Goal: Task Accomplishment & Management: Use online tool/utility

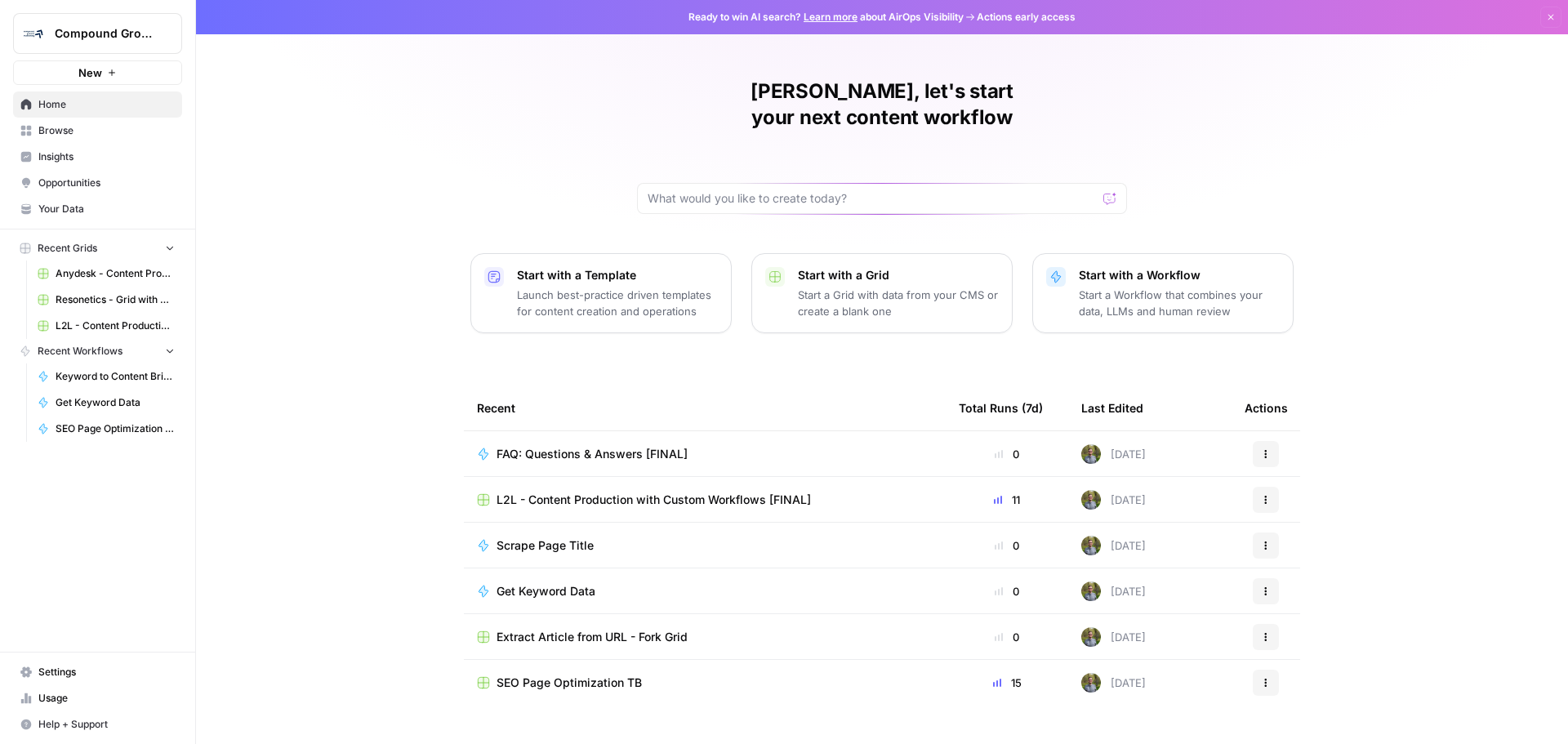
click at [116, 326] on span "L2L - Content Production with Custom Workflows [FINAL]" at bounding box center [115, 326] width 119 height 15
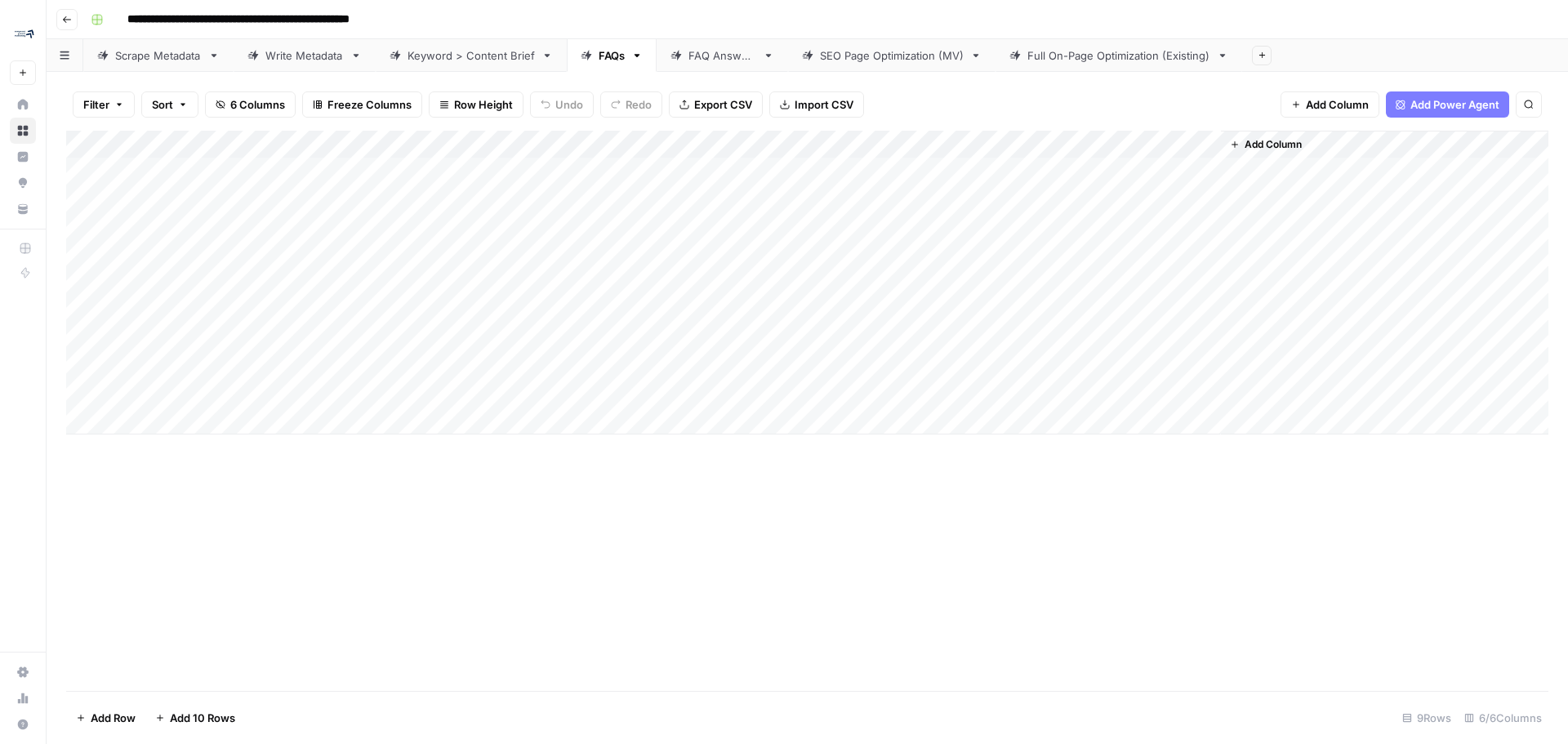
click at [132, 60] on div "Scrape Metadata" at bounding box center [158, 56] width 87 height 16
click at [1138, 54] on div "Full On-Page Optimization (Existing)" at bounding box center [1119, 56] width 183 height 16
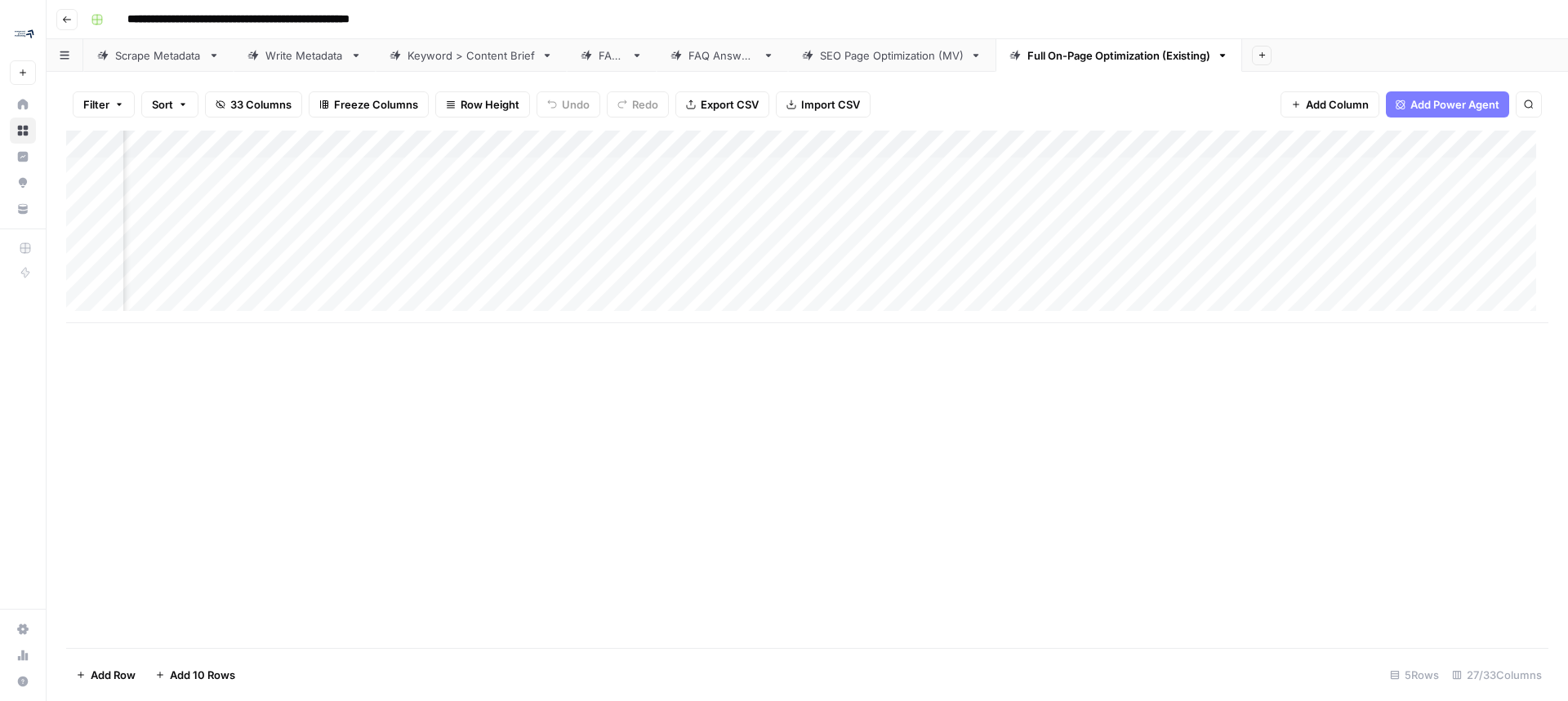
scroll to position [0, 2427]
click at [435, 152] on div "Add Column" at bounding box center [807, 226] width 1482 height 193
click at [668, 504] on div "Add Column" at bounding box center [807, 389] width 1482 height 517
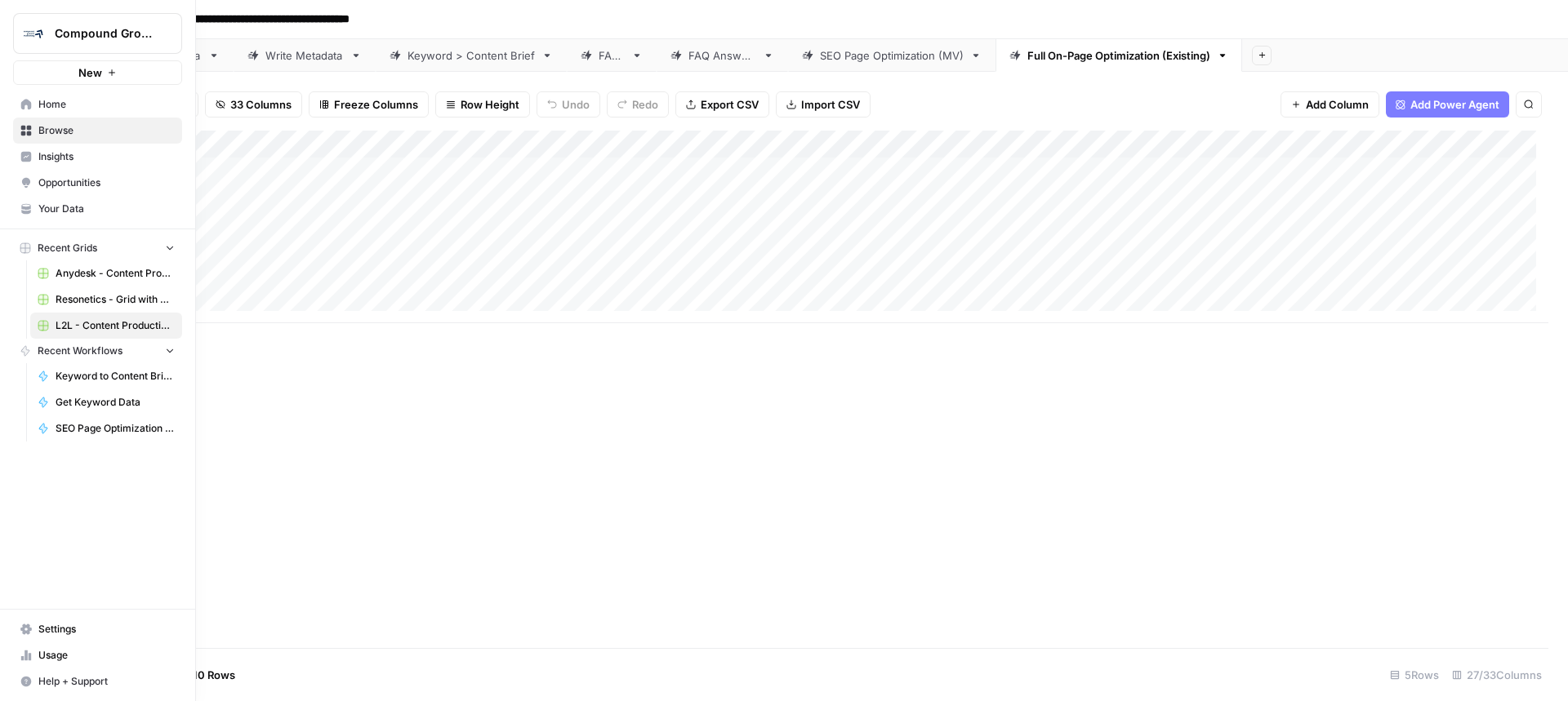
click at [19, 106] on link "Home" at bounding box center [98, 105] width 169 height 26
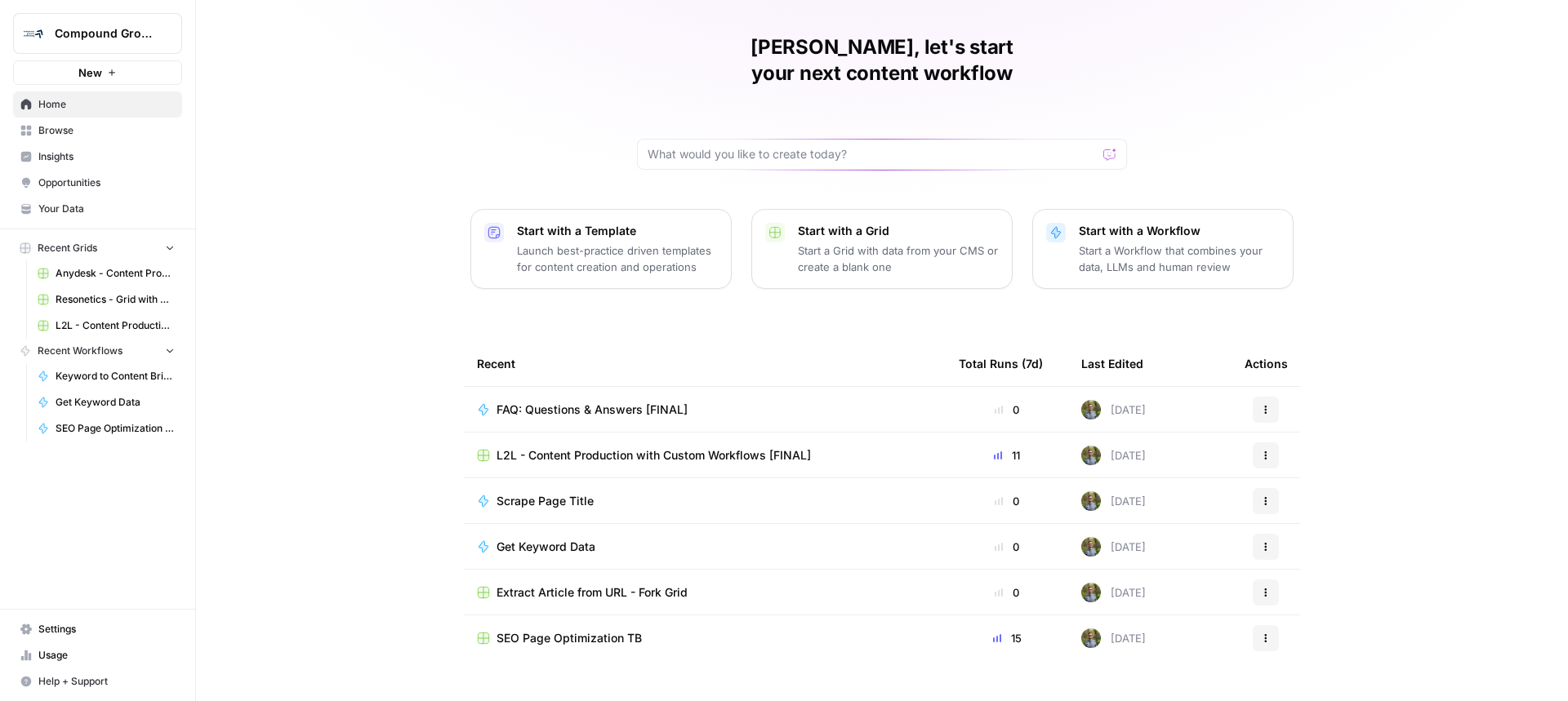
scroll to position [50, 0]
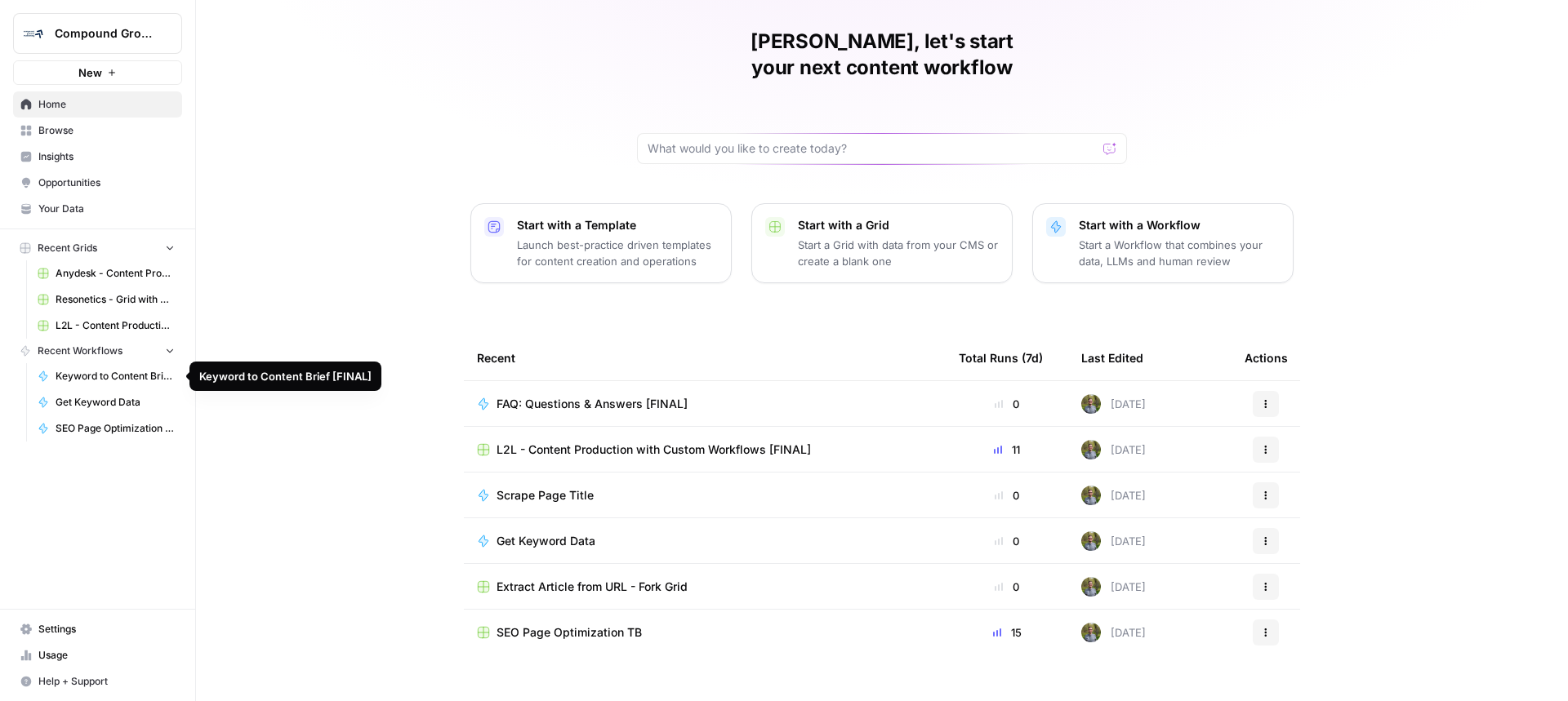
click at [104, 379] on span "Keyword to Content Brief [FINAL]" at bounding box center [115, 376] width 119 height 15
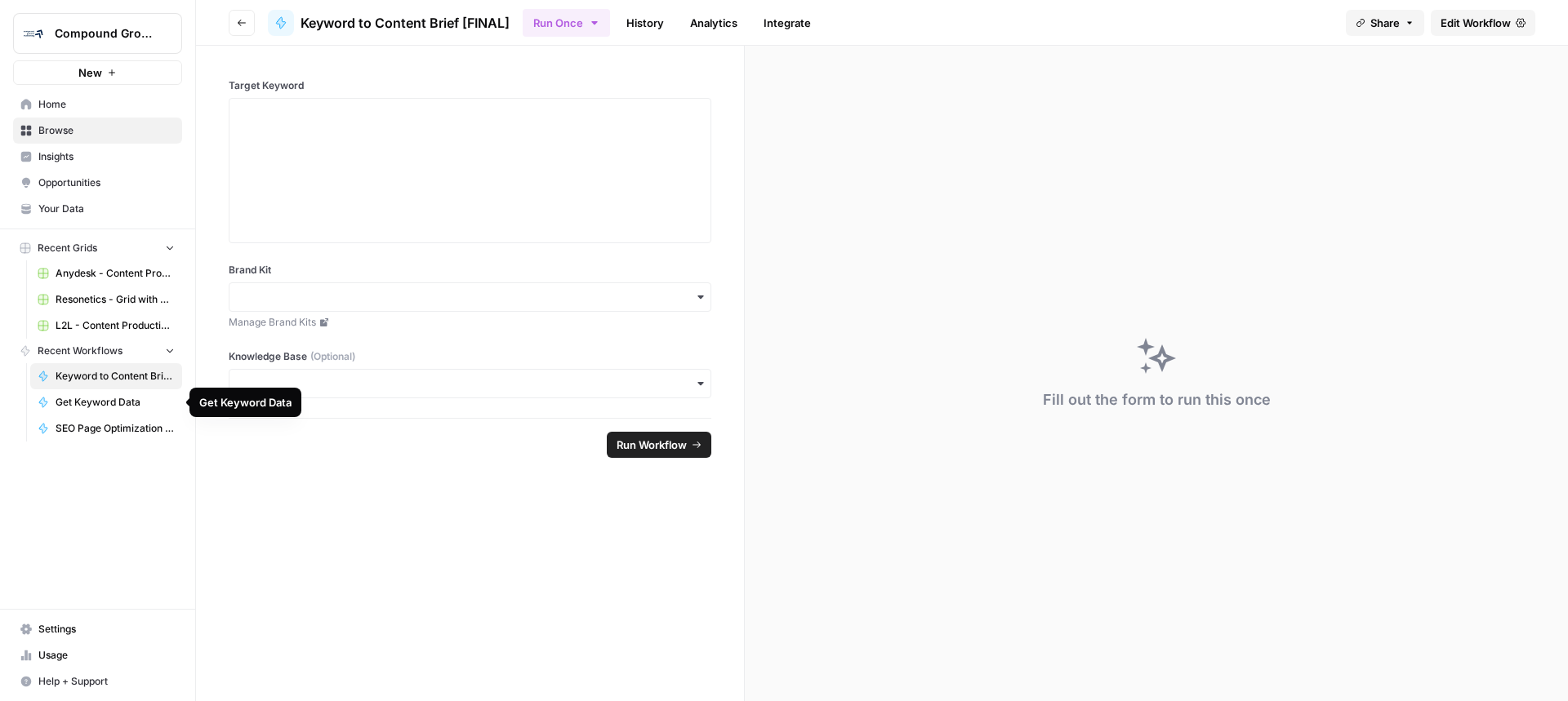
click at [115, 431] on span "SEO Page Optimization [MV Version]" at bounding box center [115, 429] width 119 height 15
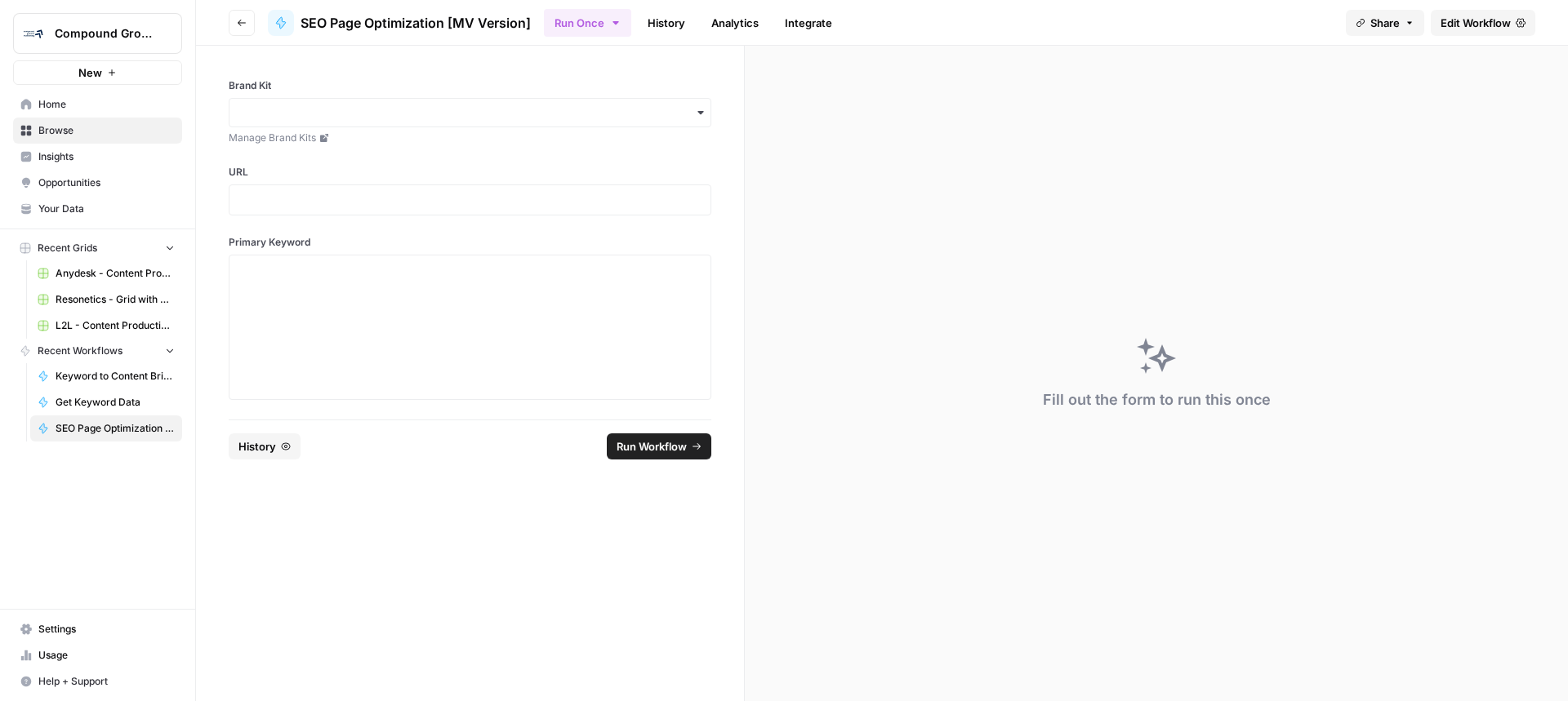
click at [64, 139] on link "Browse" at bounding box center [98, 130] width 169 height 26
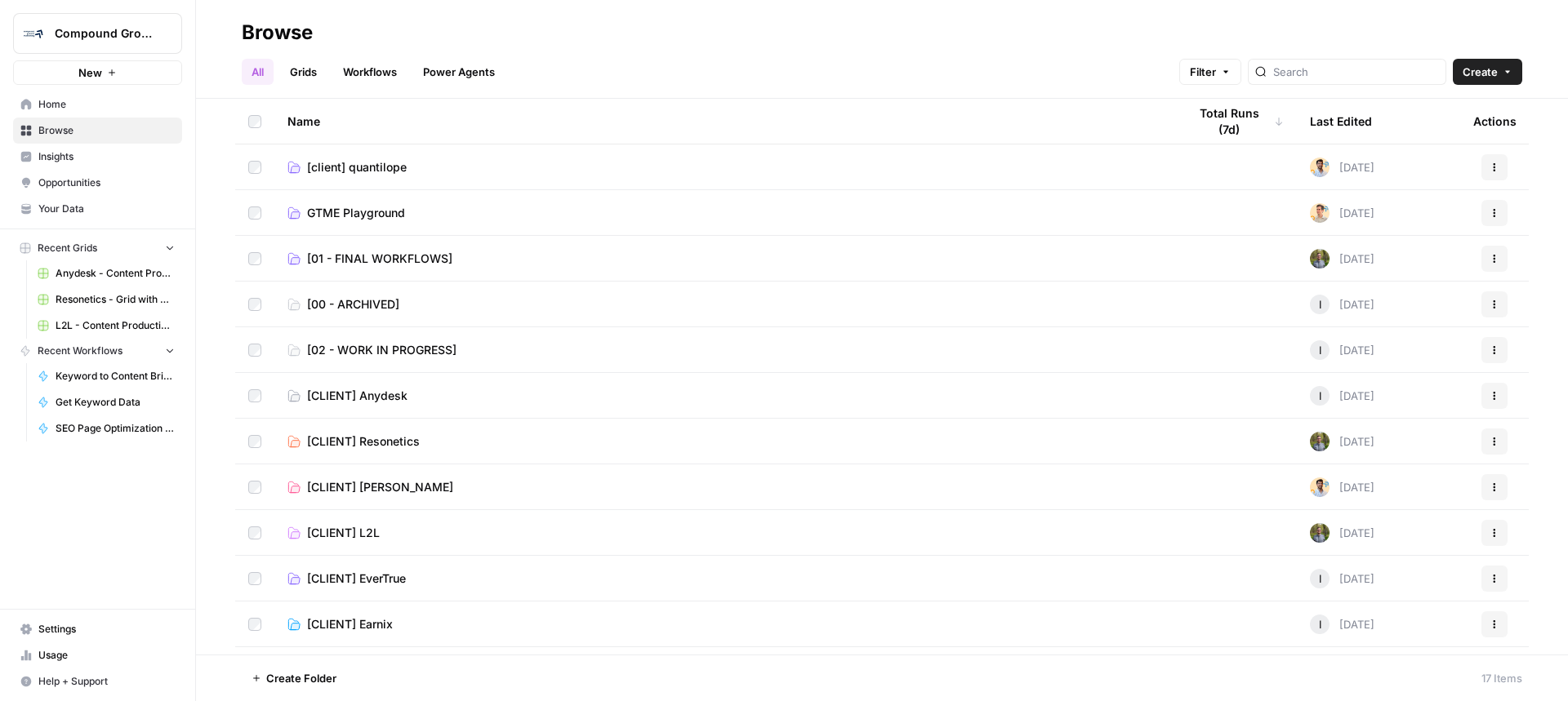
click at [371, 69] on link "Workflows" at bounding box center [370, 72] width 74 height 26
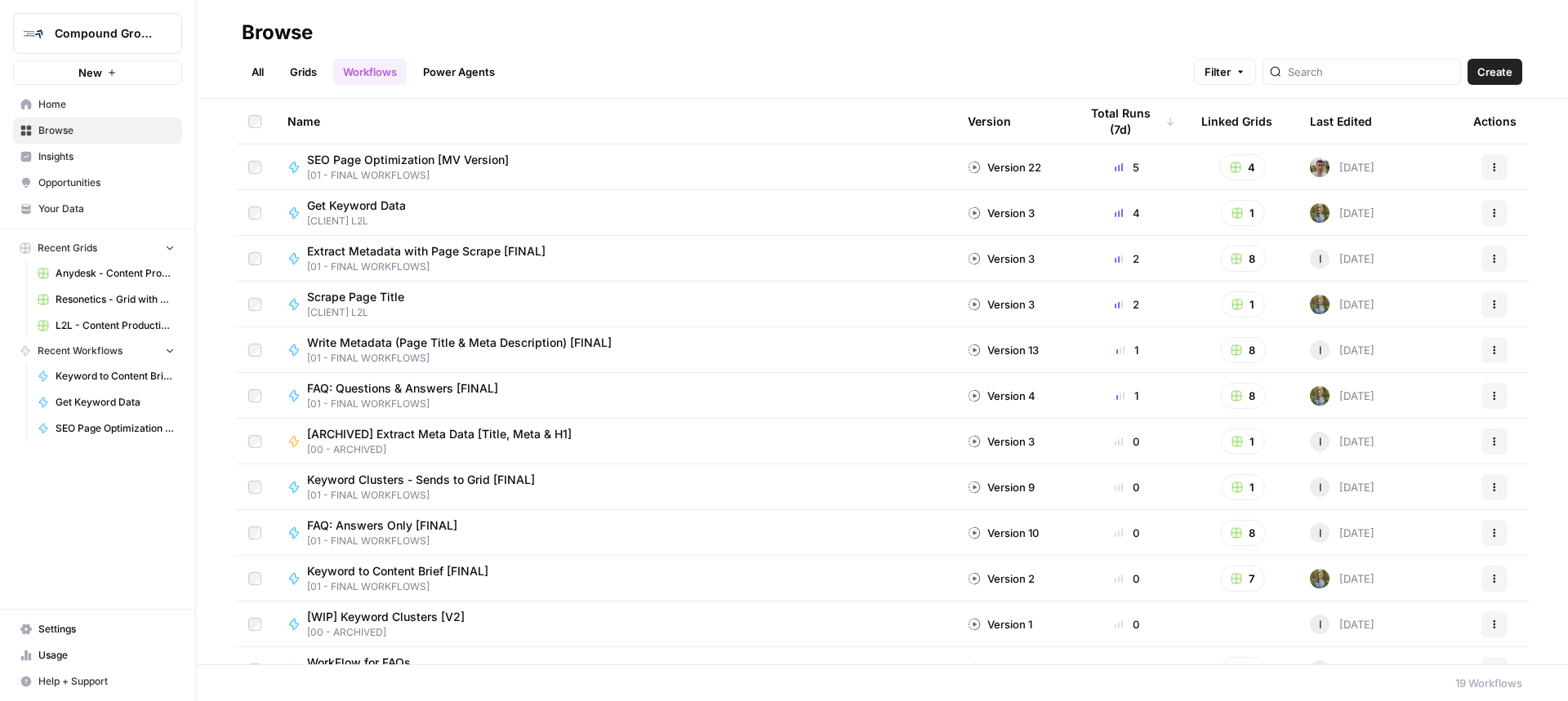
click at [379, 155] on span "SEO Page Optimization [MV Version]" at bounding box center [408, 160] width 202 height 16
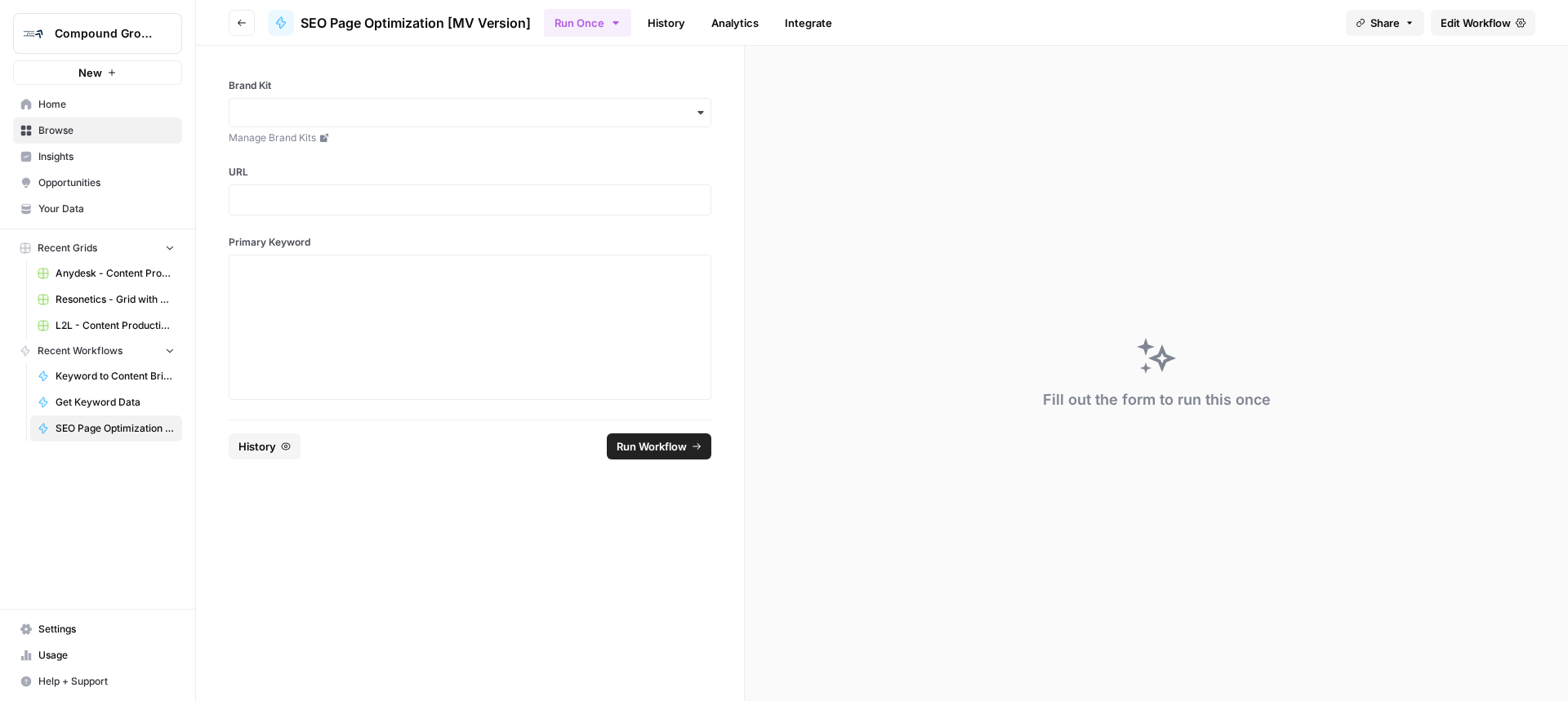
click at [668, 23] on link "History" at bounding box center [667, 23] width 57 height 26
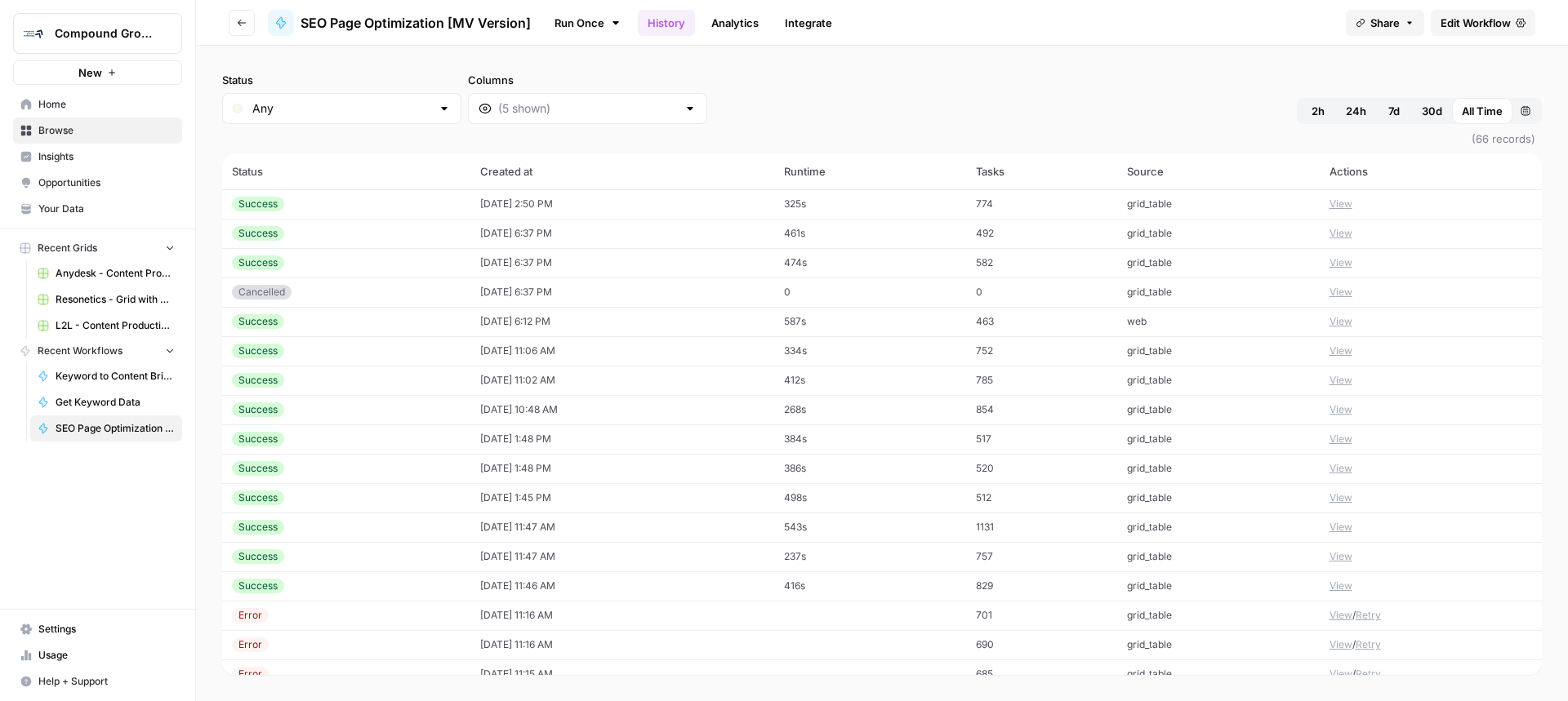
click at [1329, 207] on button "View" at bounding box center [1341, 204] width 23 height 15
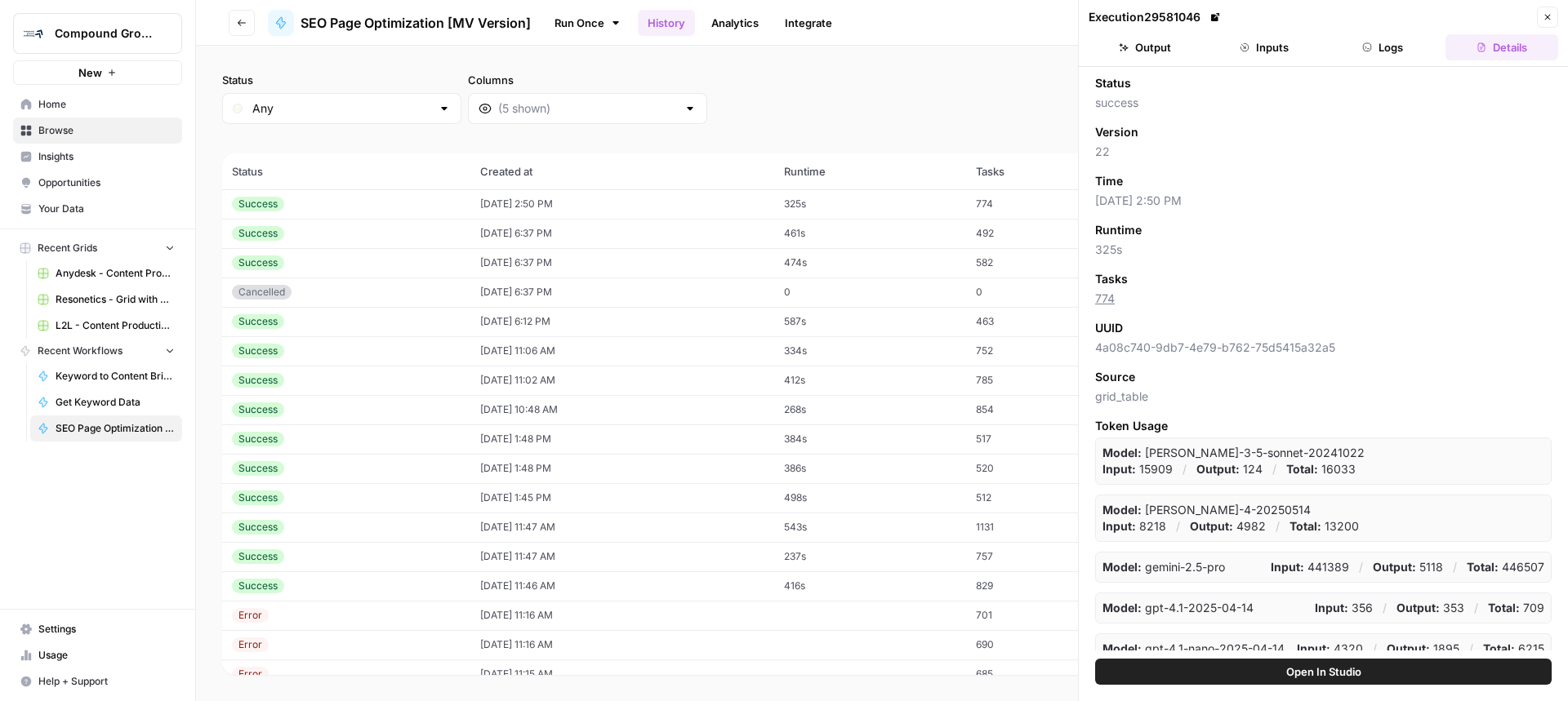
click at [267, 201] on div "Success" at bounding box center [258, 204] width 52 height 15
click at [1287, 669] on span "Open In Studio" at bounding box center [1324, 672] width 75 height 16
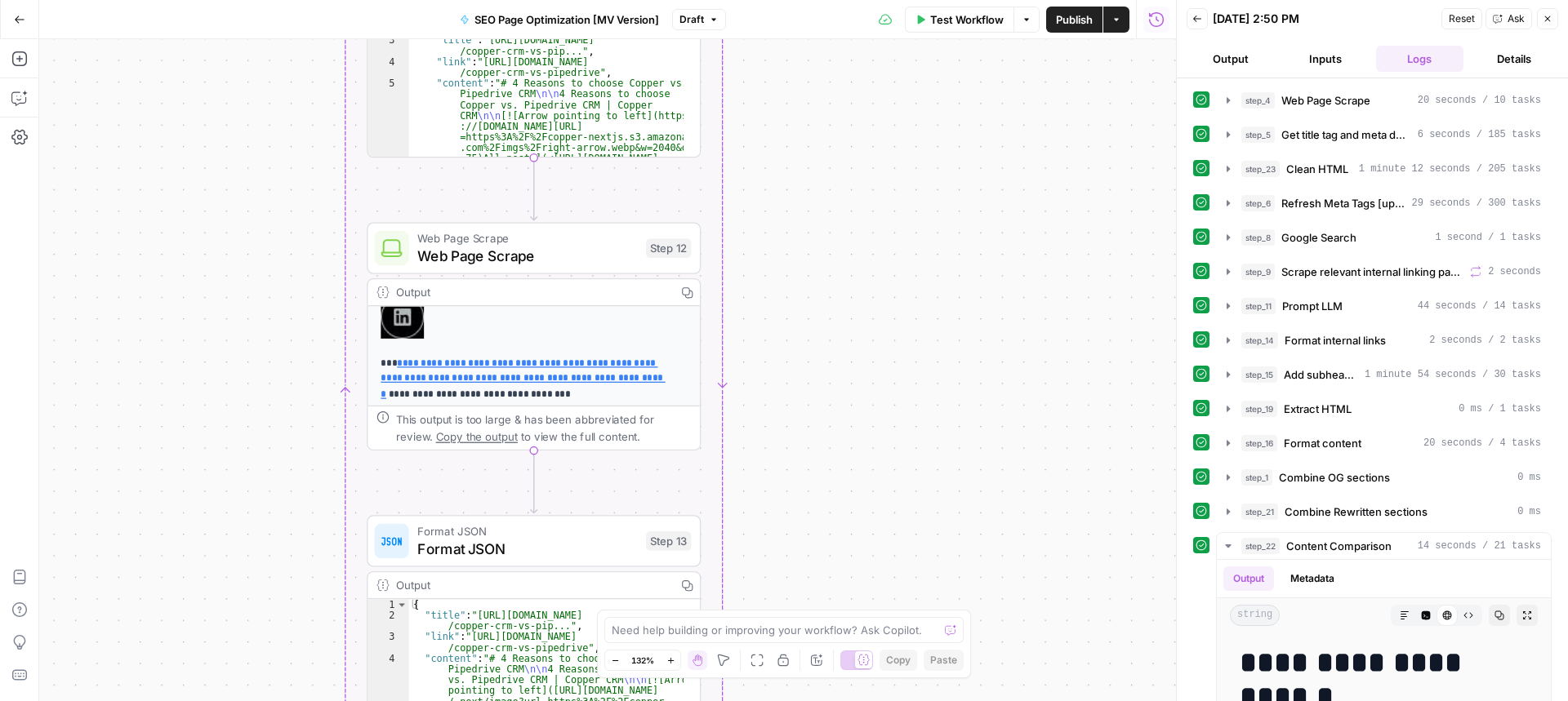
scroll to position [398, 0]
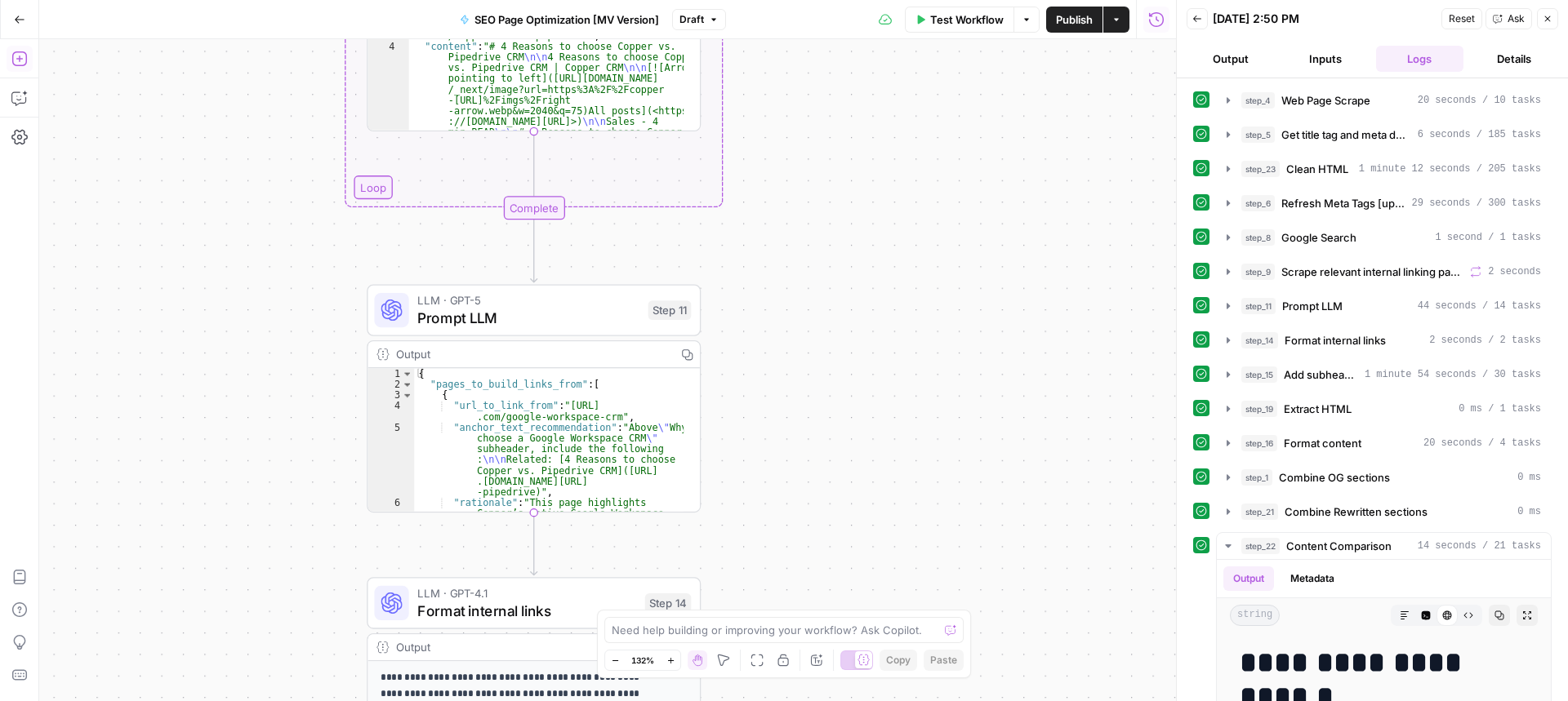
click at [26, 16] on button "Go Back" at bounding box center [20, 20] width 30 height 30
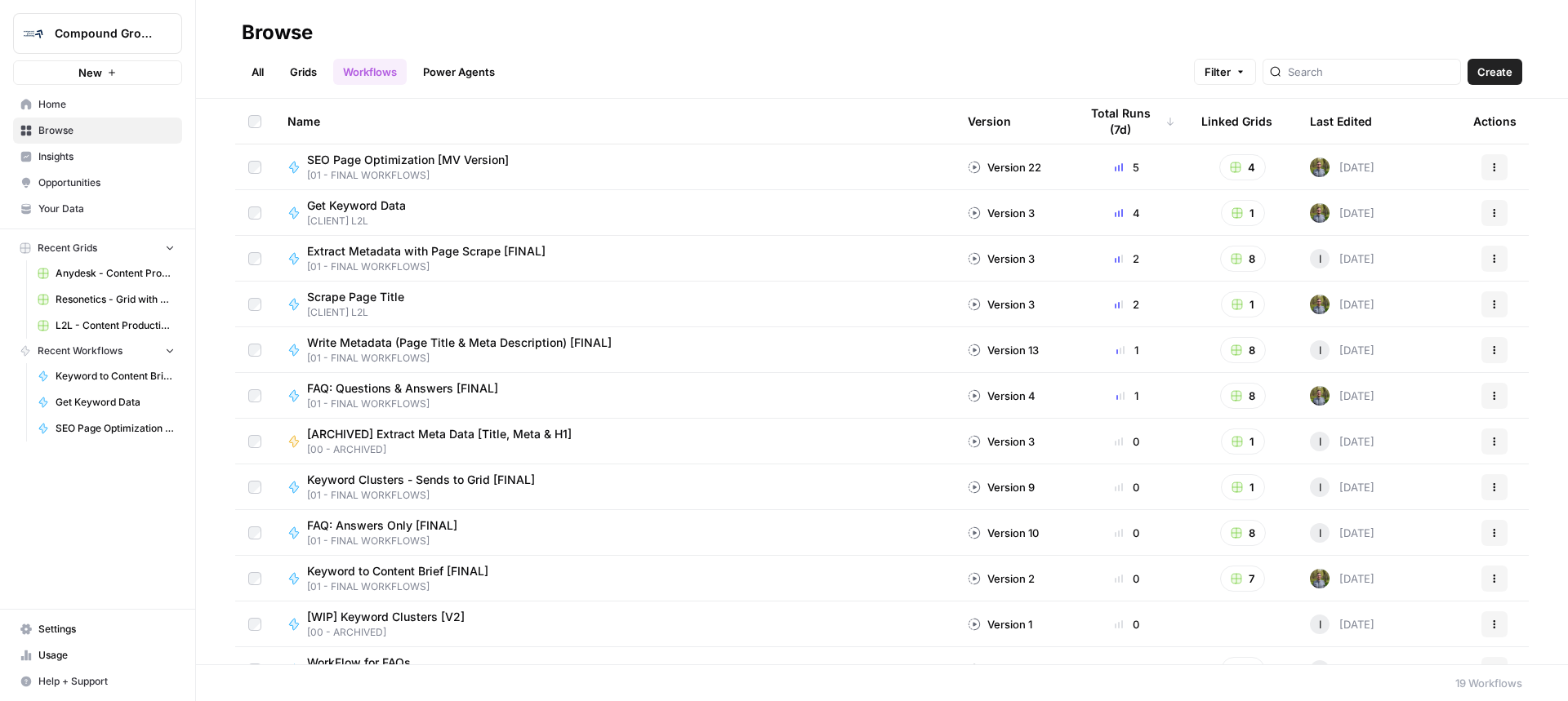
click at [91, 325] on span "L2L - Content Production with Custom Workflows [FINAL]" at bounding box center [115, 325] width 119 height 15
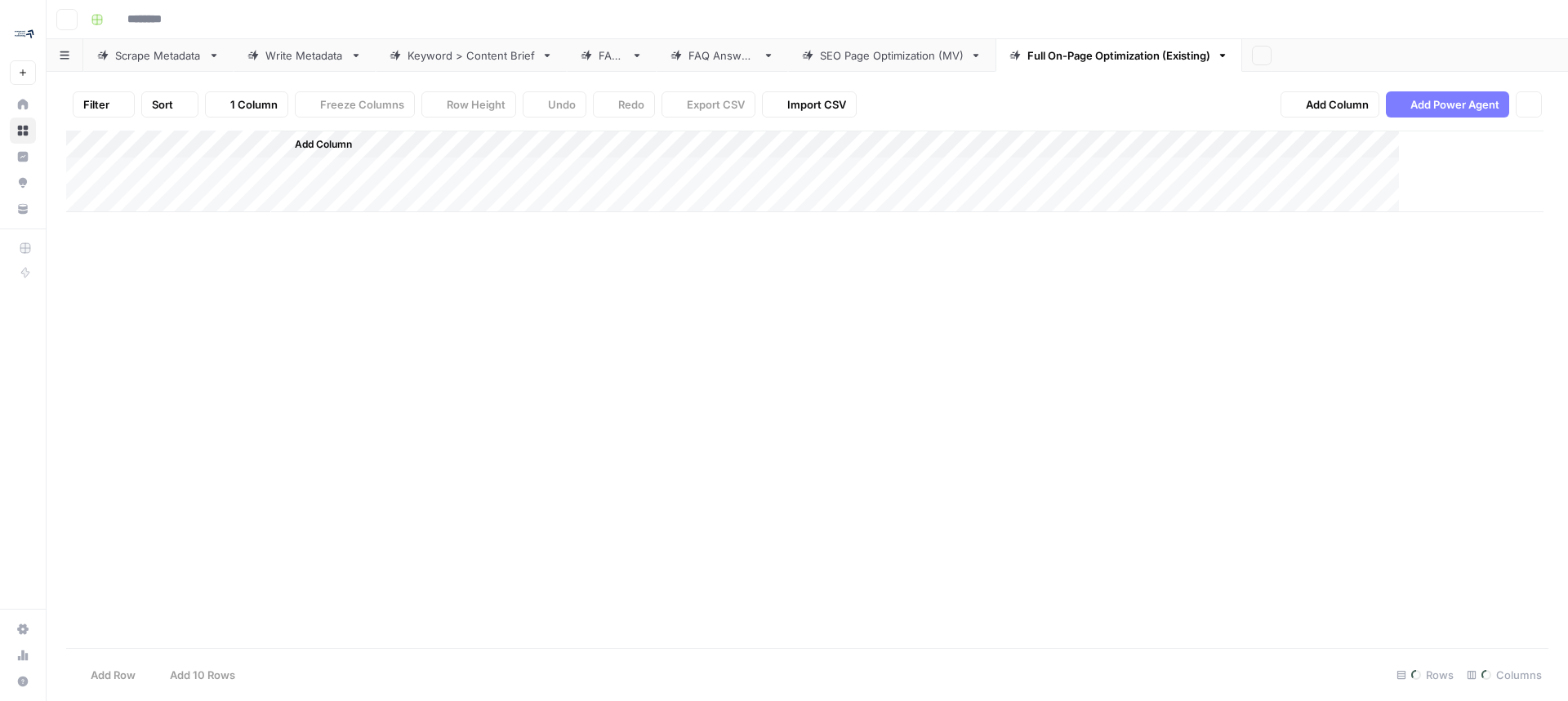
type input "**********"
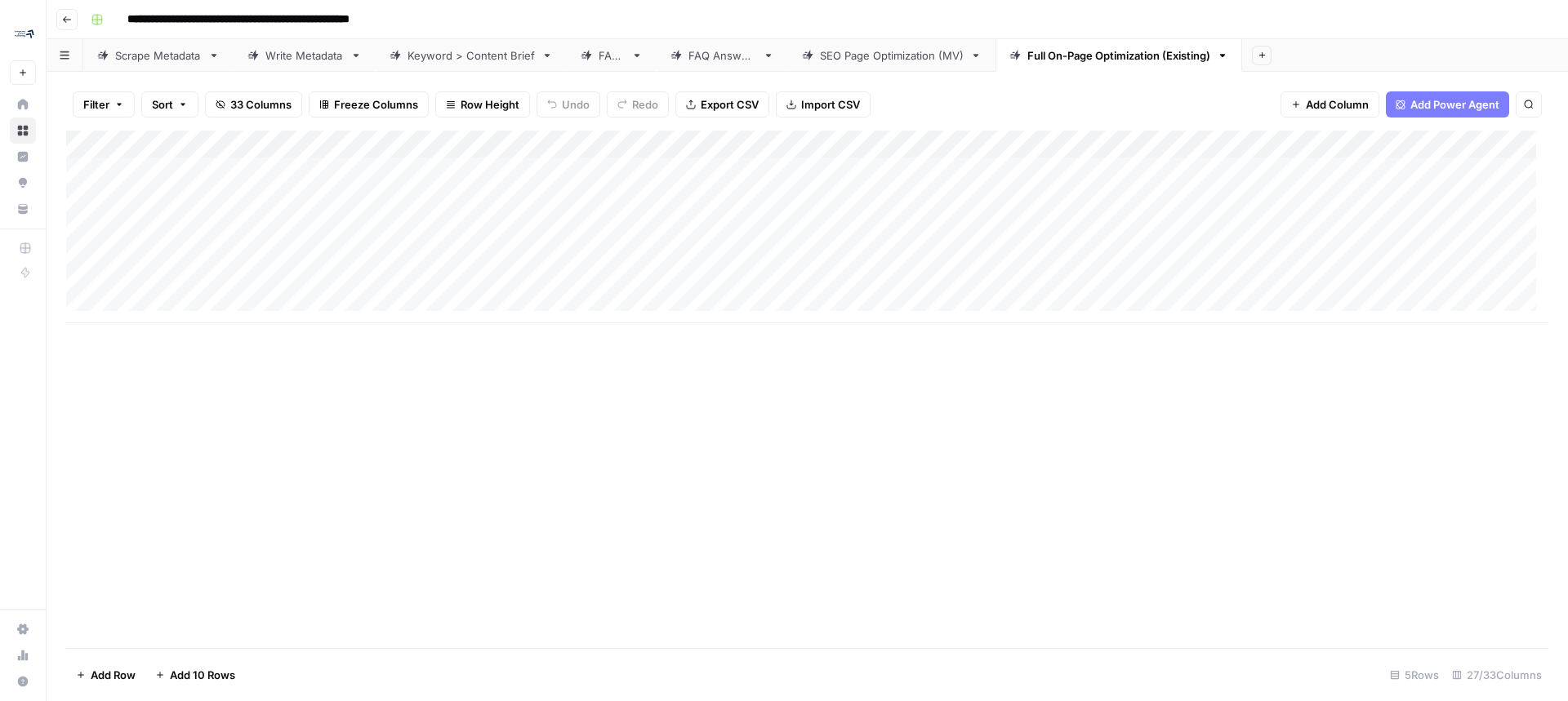
click at [672, 174] on div "Add Column" at bounding box center [807, 226] width 1482 height 193
click at [787, 171] on div "Add Column" at bounding box center [807, 226] width 1482 height 193
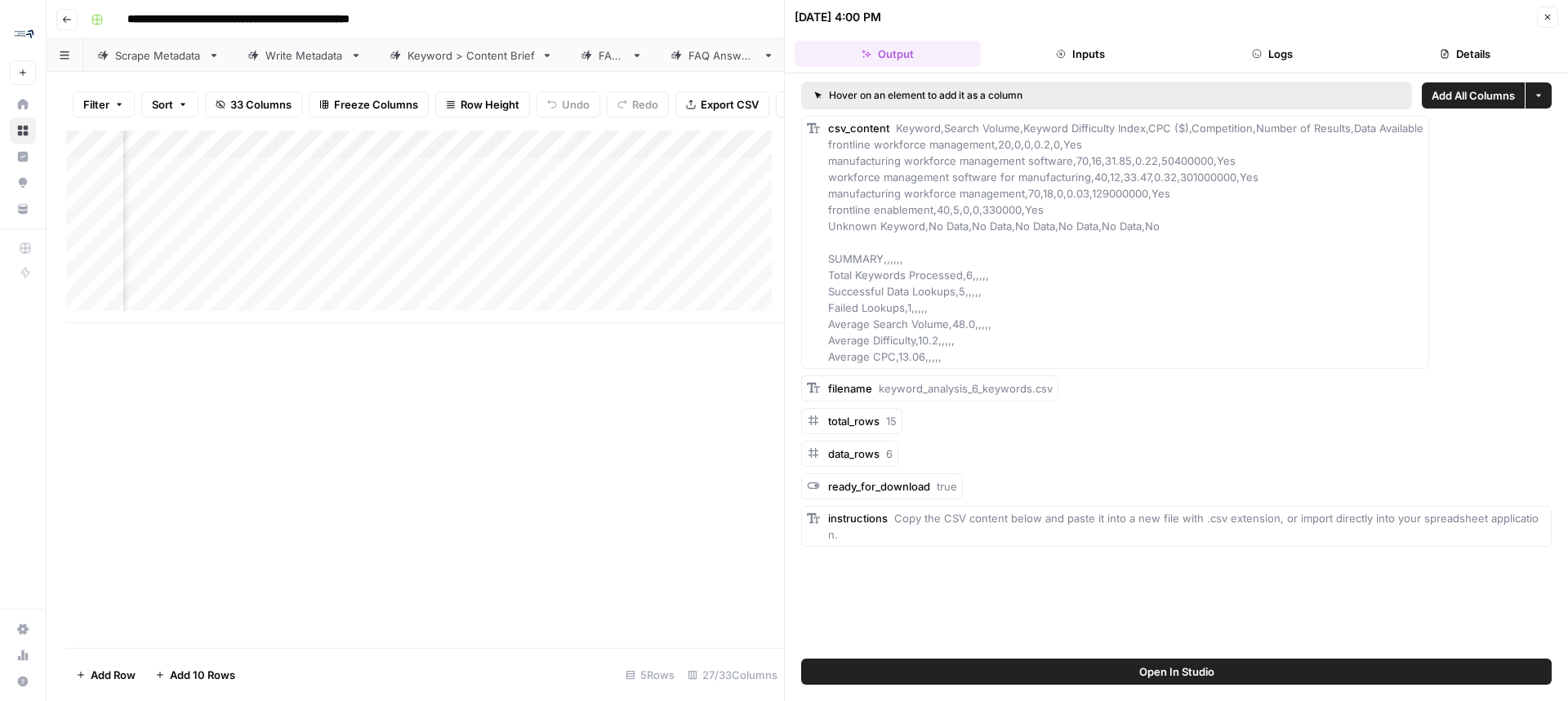
scroll to position [0, 1704]
click at [637, 182] on div "Add Column" at bounding box center [425, 226] width 718 height 193
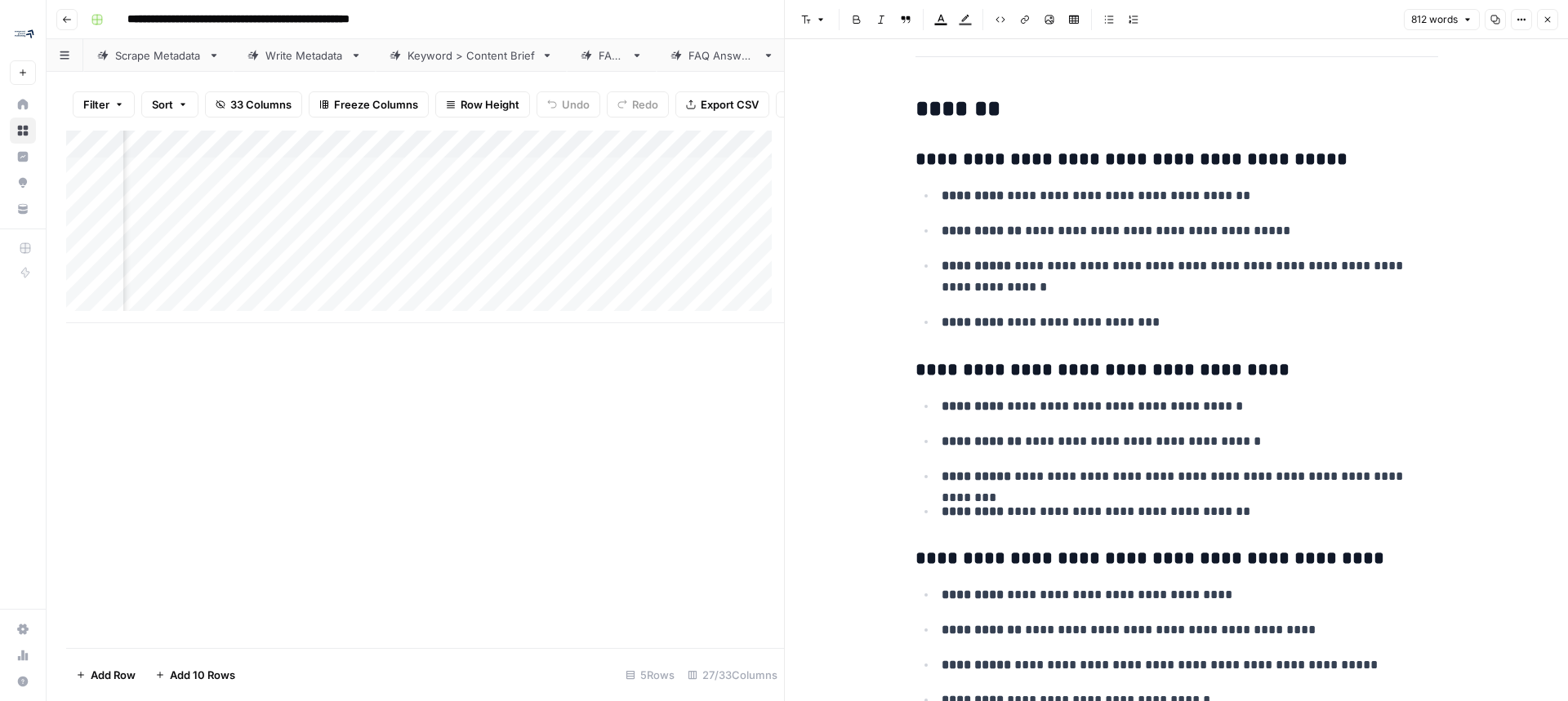
scroll to position [326, 0]
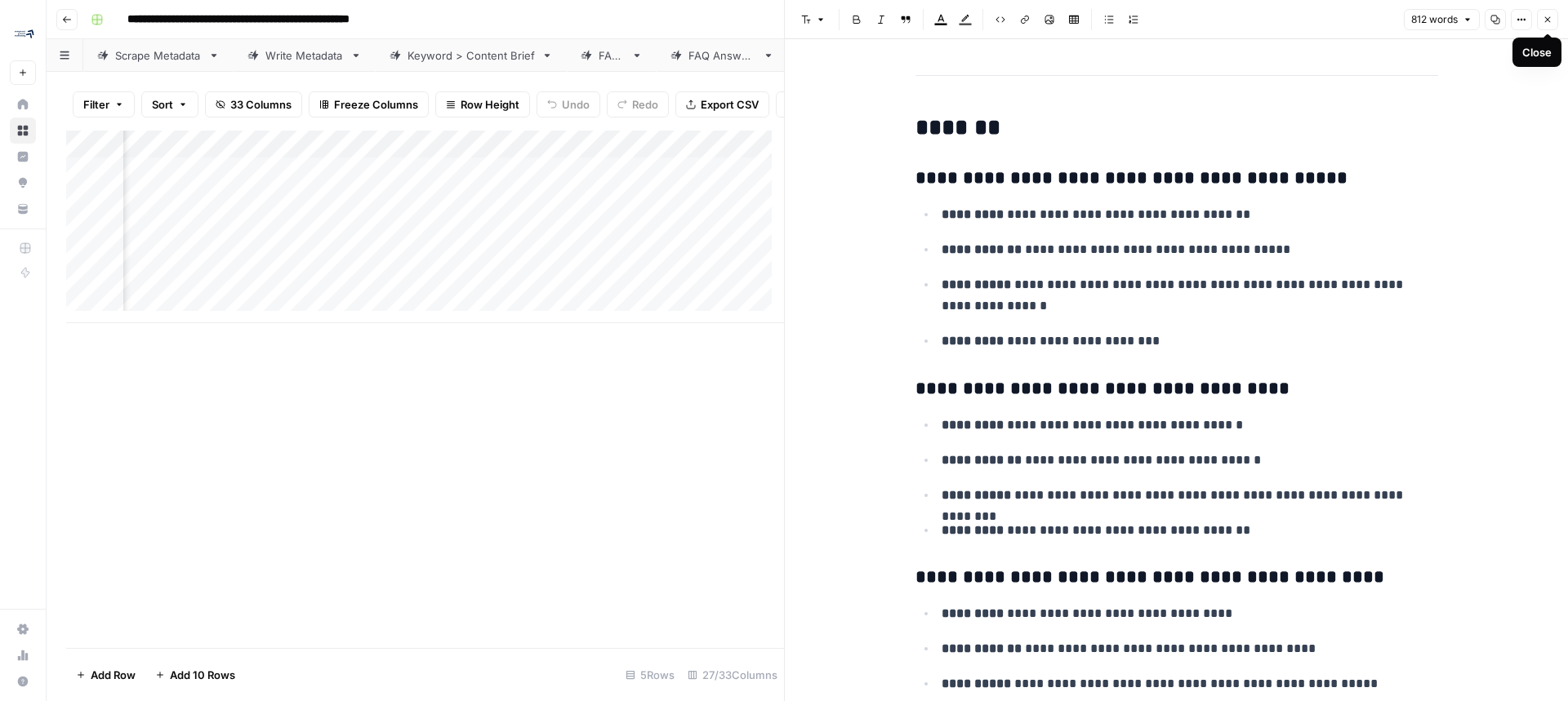
click at [1547, 22] on icon "button" at bounding box center [1547, 20] width 10 height 10
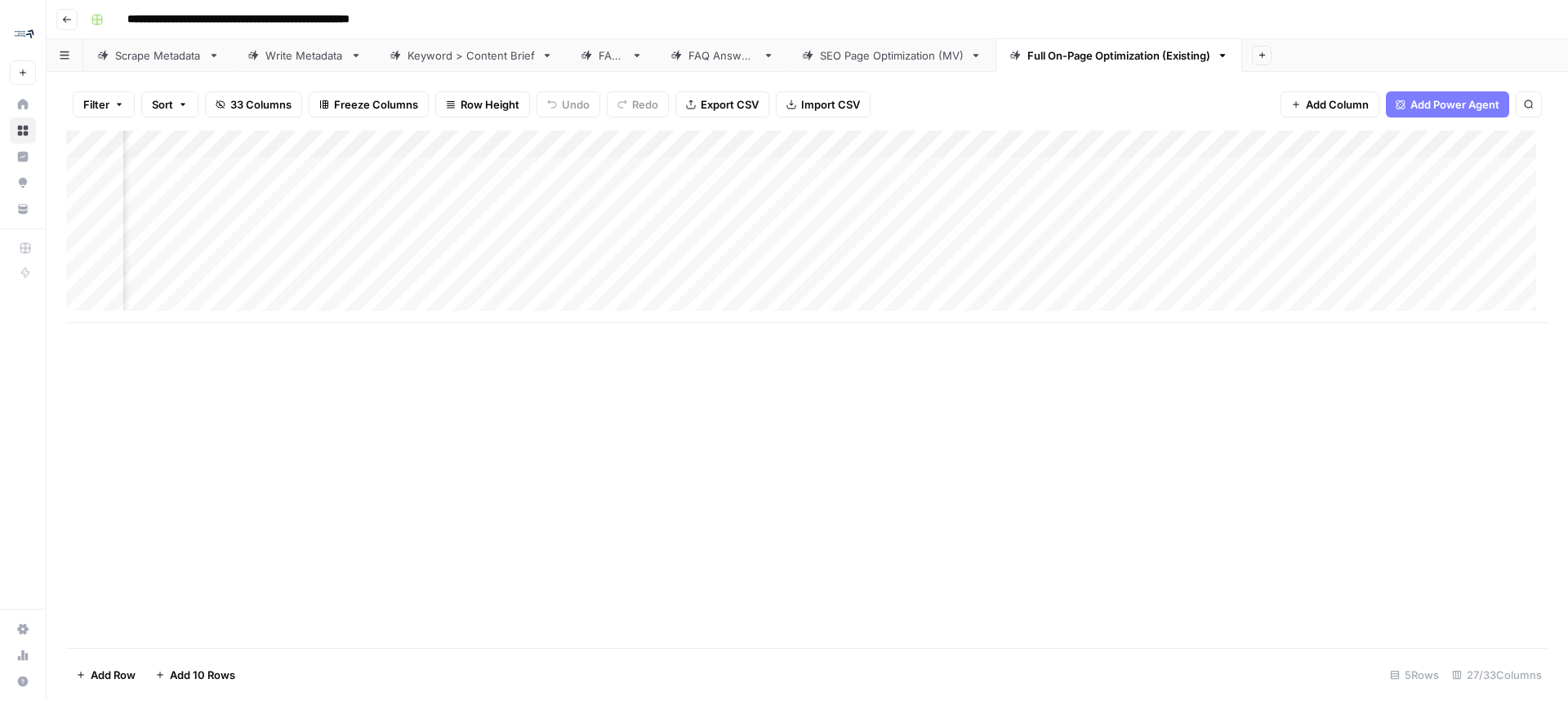
click at [1460, 122] on div "Filter Sort 33 Columns Freeze Columns Row Height Undo Redo Export CSV Import CS…" at bounding box center [807, 105] width 1482 height 52
click at [1460, 107] on span "Add Power Agent" at bounding box center [1455, 105] width 89 height 16
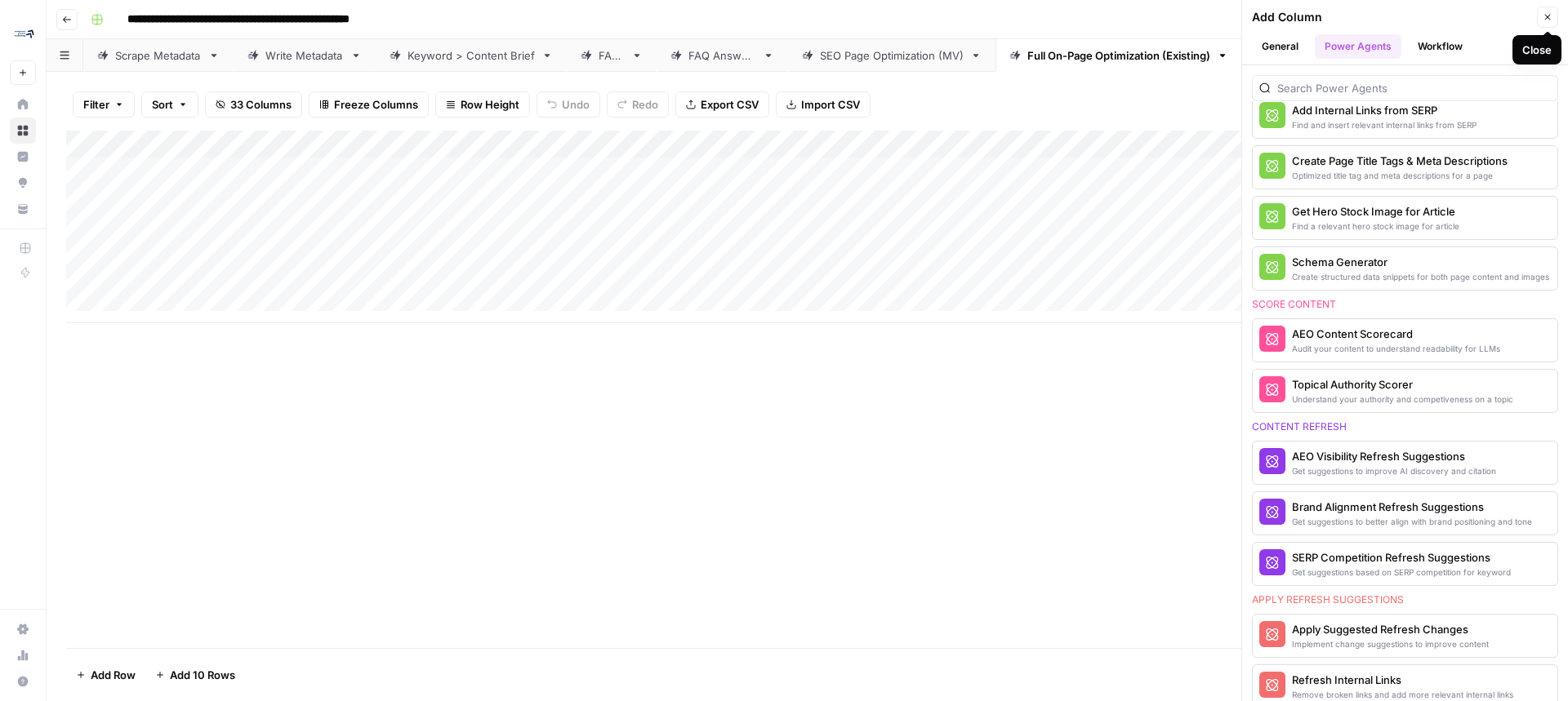
click at [1551, 18] on icon "button" at bounding box center [1547, 17] width 10 height 10
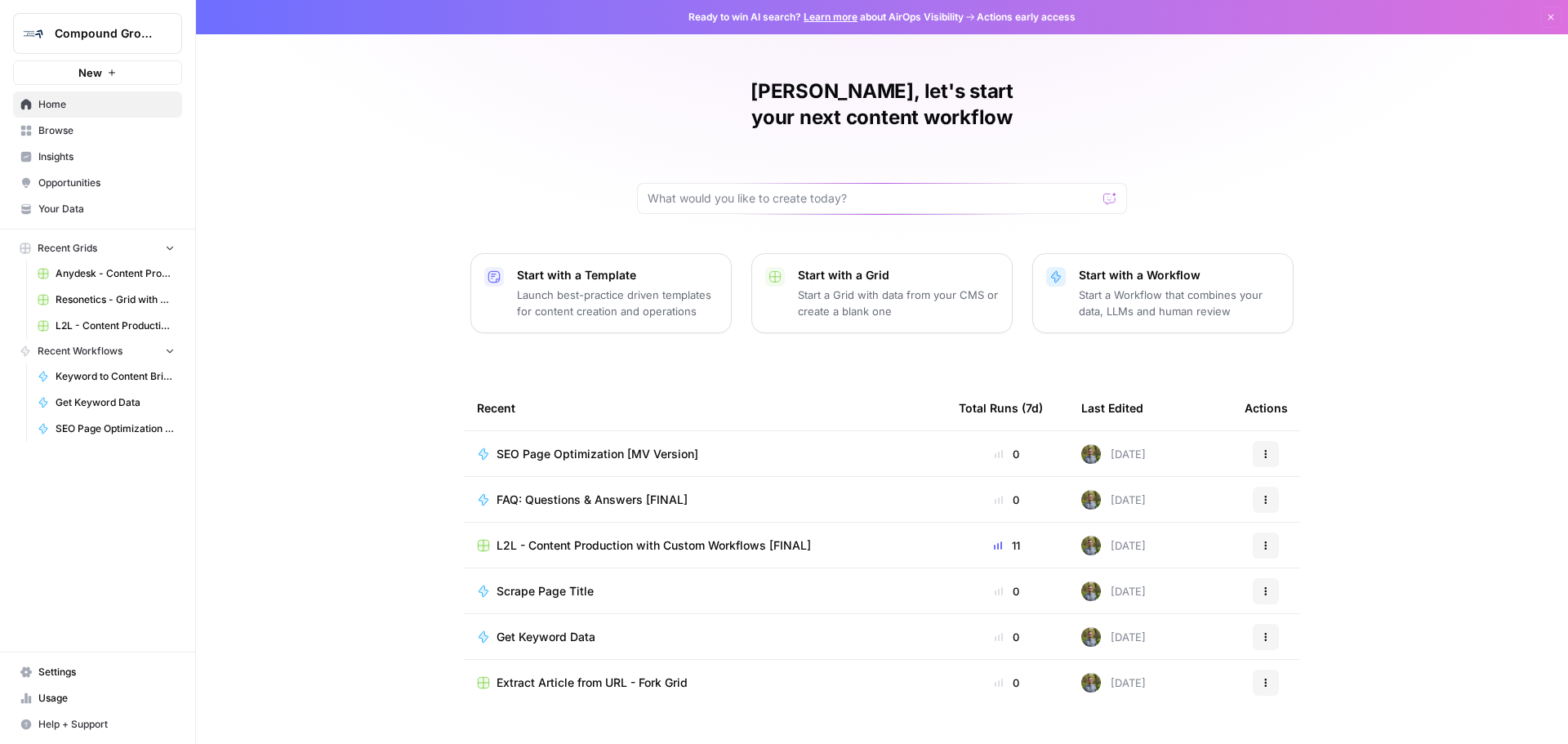
click at [103, 328] on span "L2L - Content Production with Custom Workflows [FINAL]" at bounding box center [115, 326] width 119 height 15
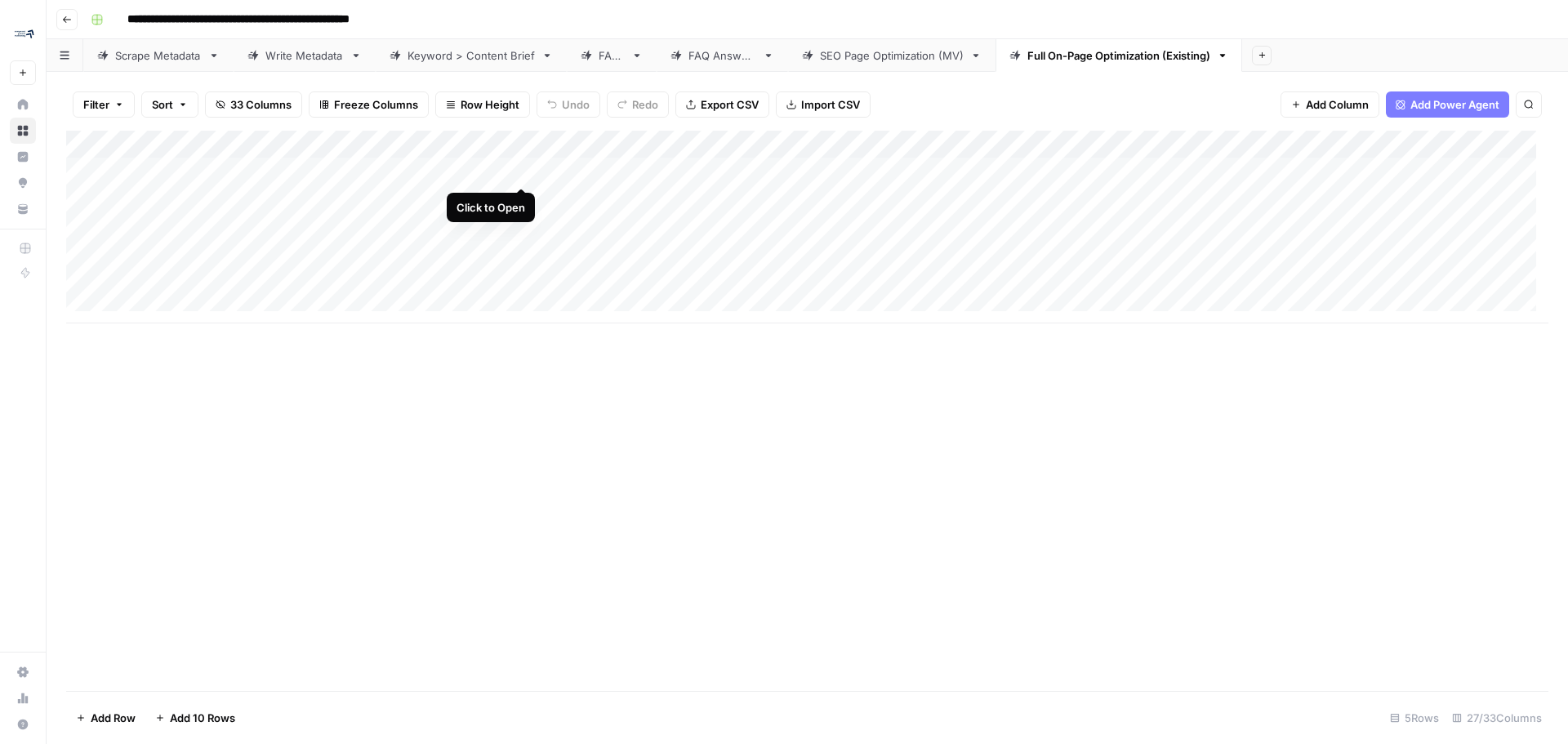
click at [522, 171] on div "Add Column" at bounding box center [807, 226] width 1482 height 193
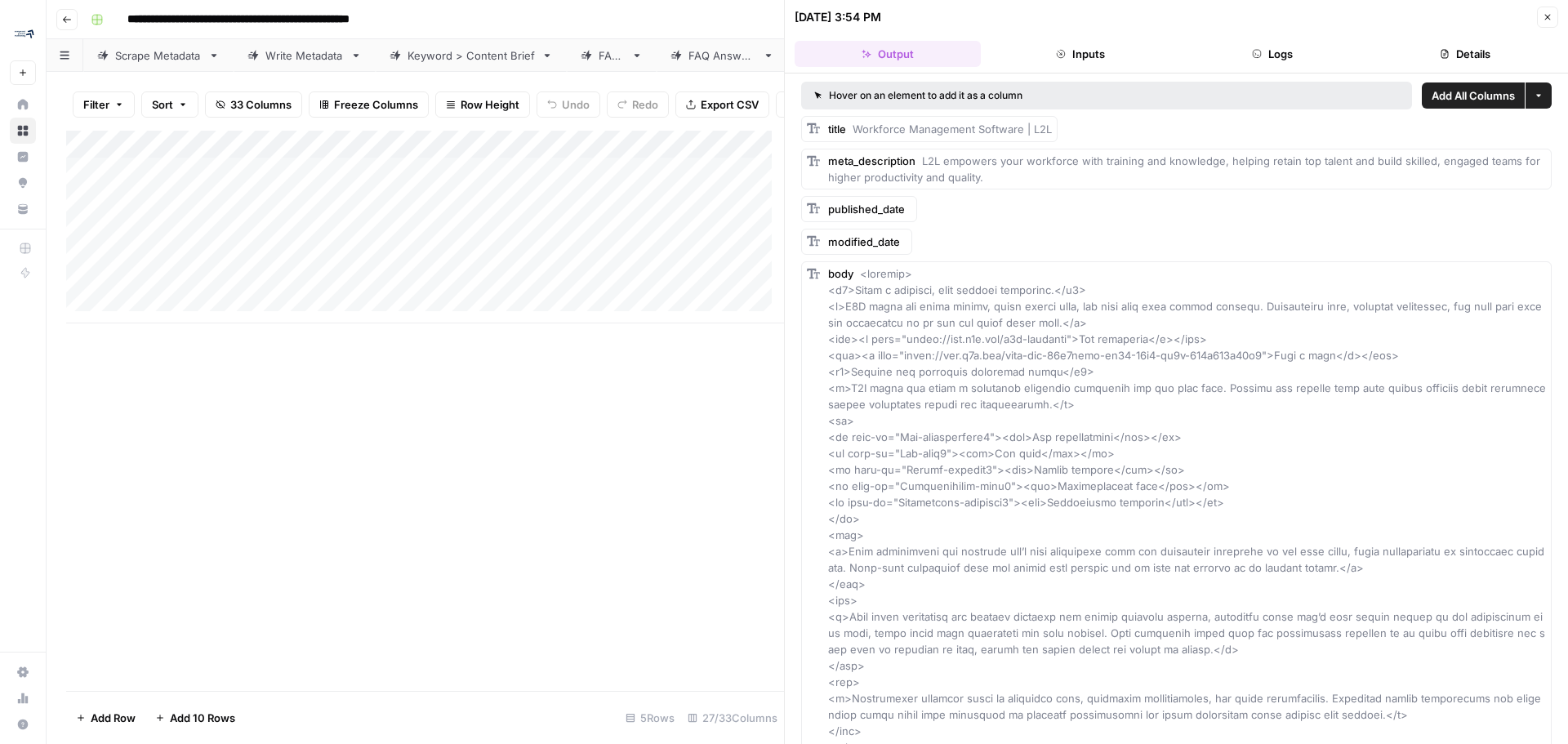
click at [332, 675] on div "Add Column" at bounding box center [425, 410] width 718 height 560
click at [1541, 16] on button "Close" at bounding box center [1547, 17] width 21 height 21
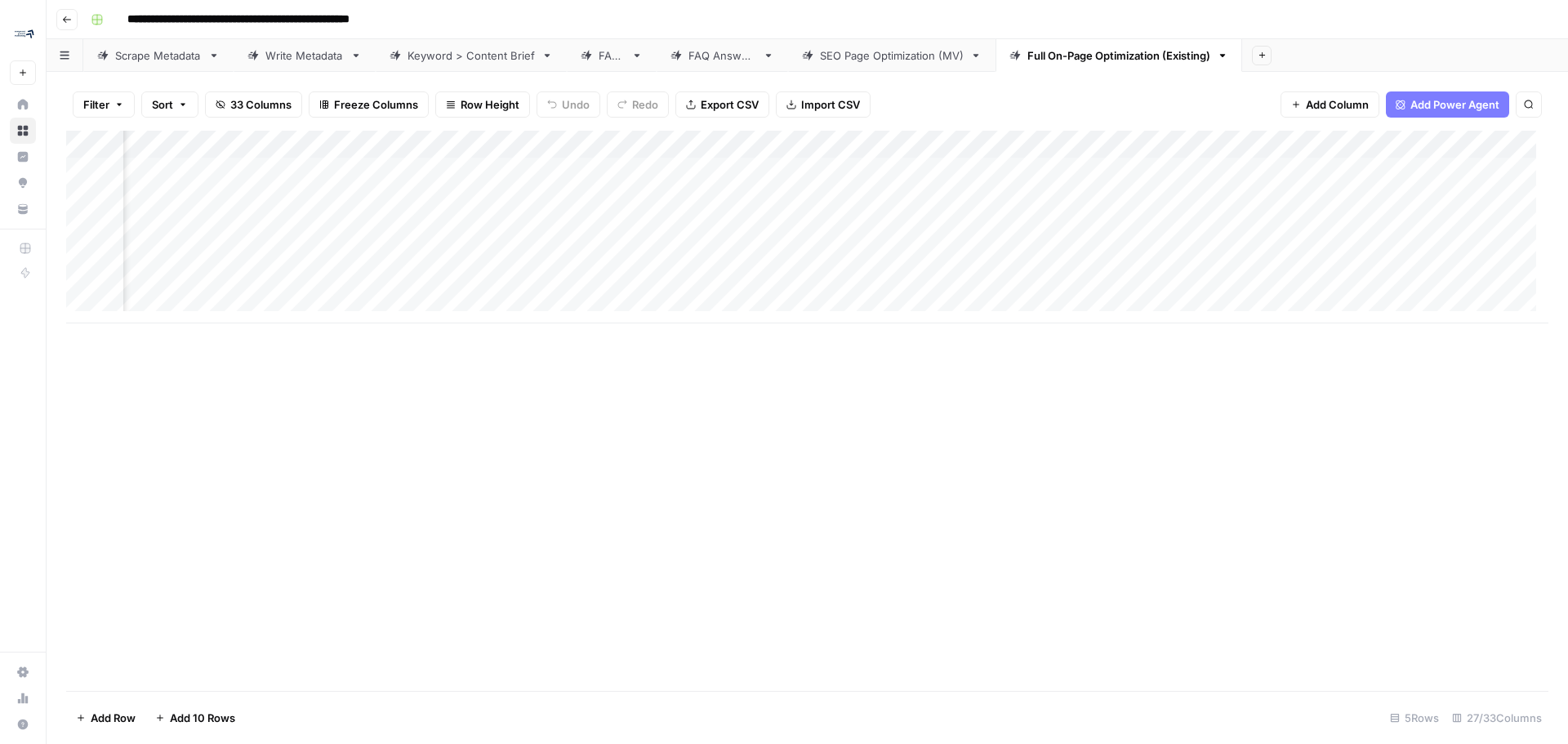
scroll to position [0, 1283]
click at [611, 170] on div "Add Column" at bounding box center [807, 226] width 1482 height 193
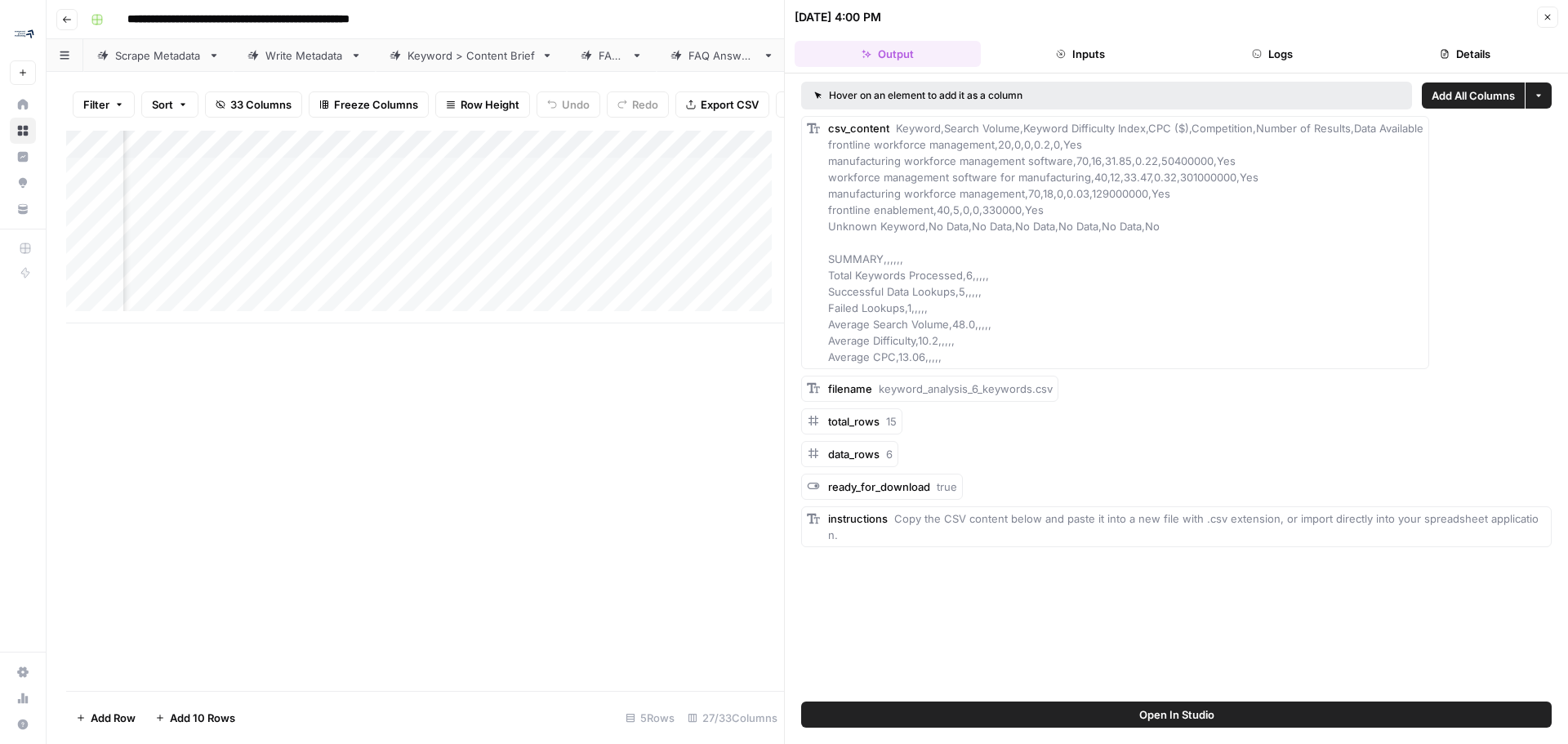
click at [1541, 24] on button "Close" at bounding box center [1547, 17] width 21 height 21
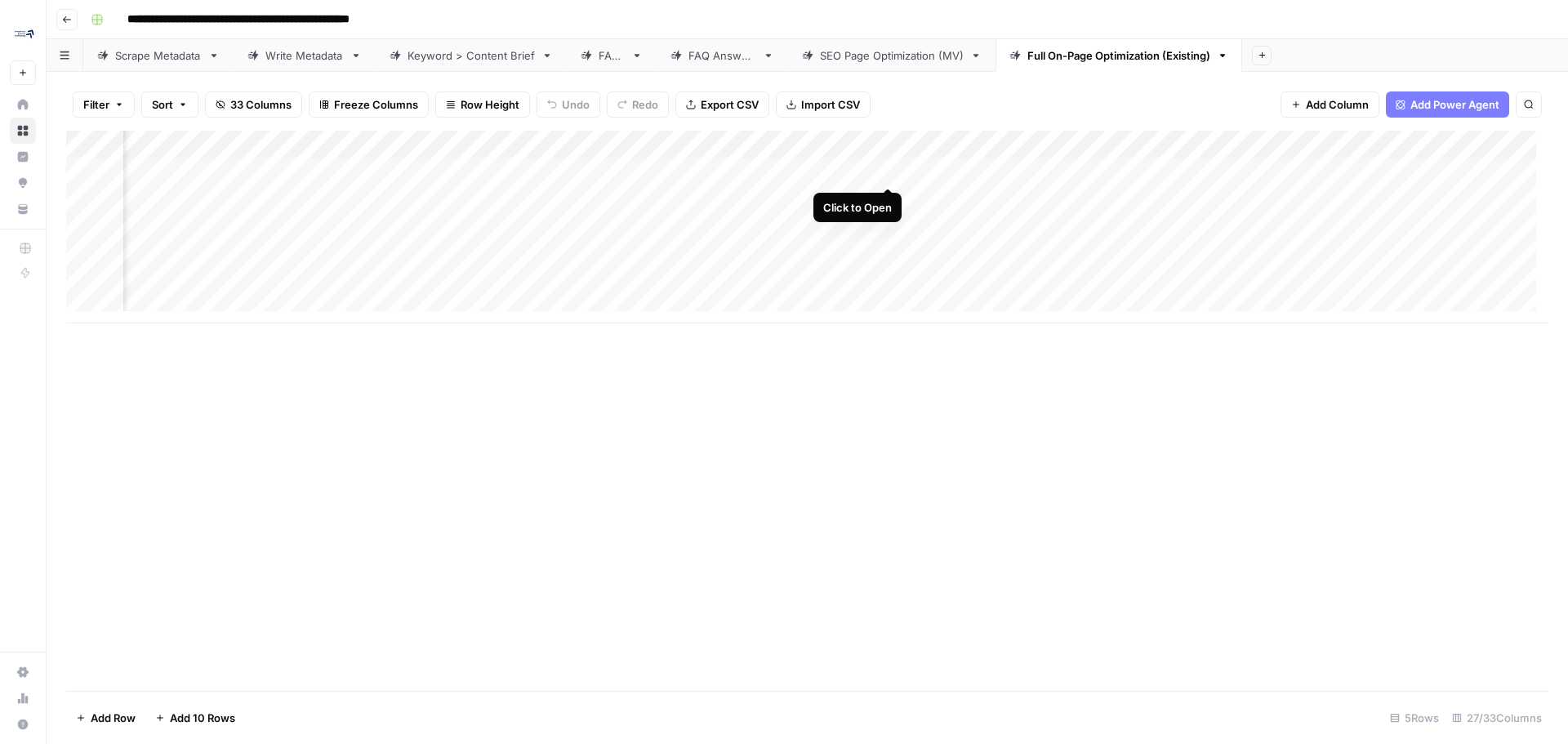
click at [886, 171] on div "Add Column" at bounding box center [807, 226] width 1482 height 193
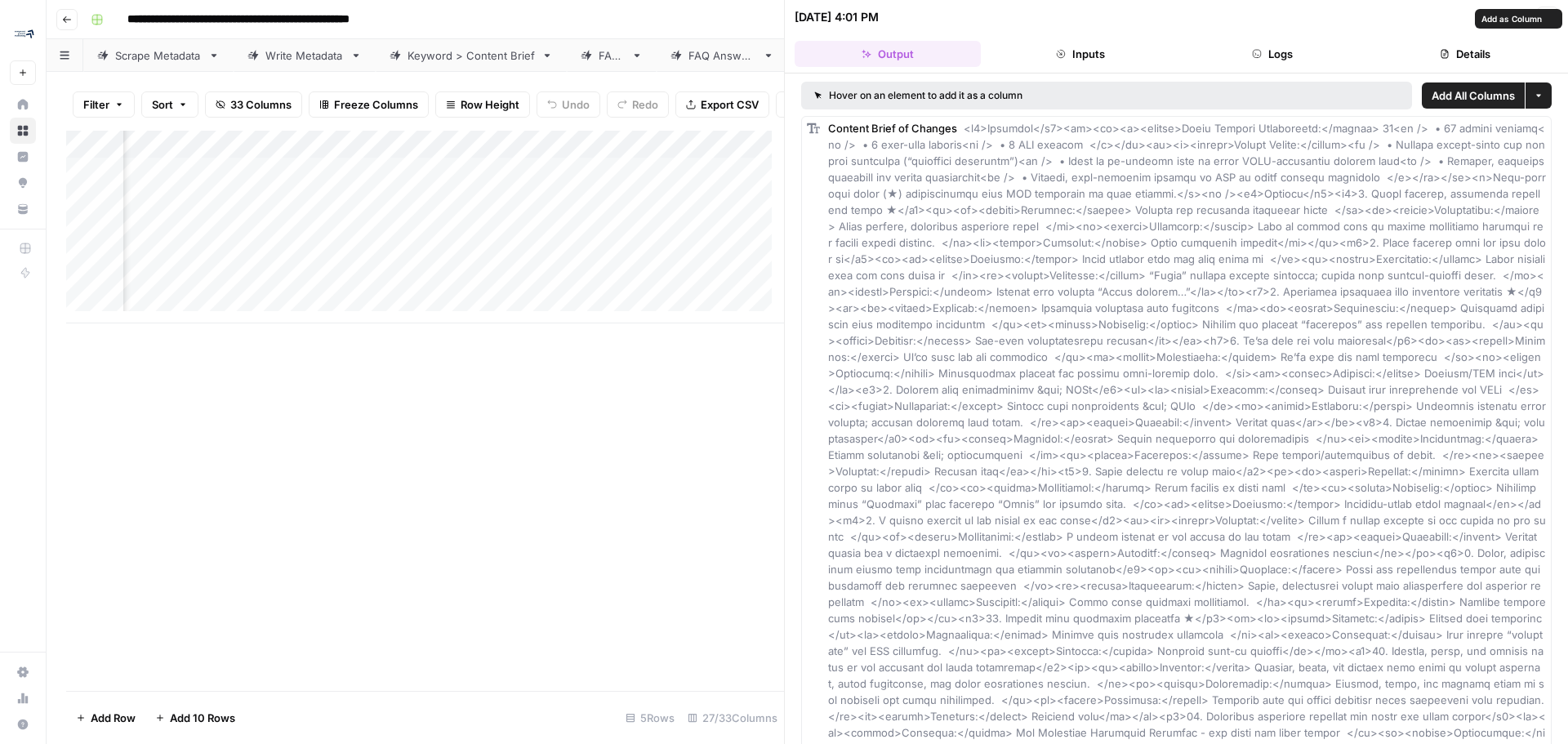
scroll to position [434, 0]
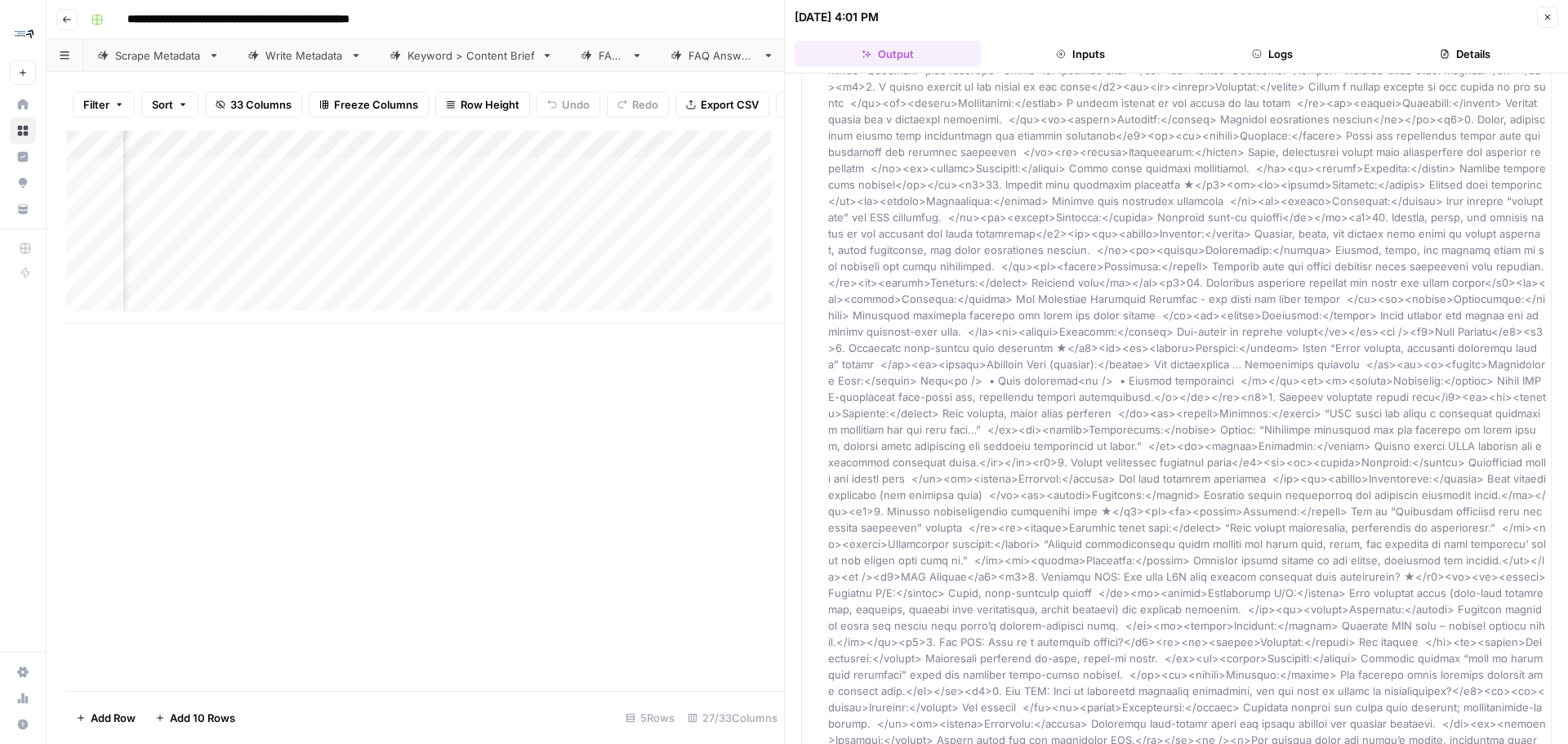
click at [520, 510] on div "Add Column" at bounding box center [425, 410] width 718 height 560
click at [1552, 23] on button "Close" at bounding box center [1547, 17] width 21 height 21
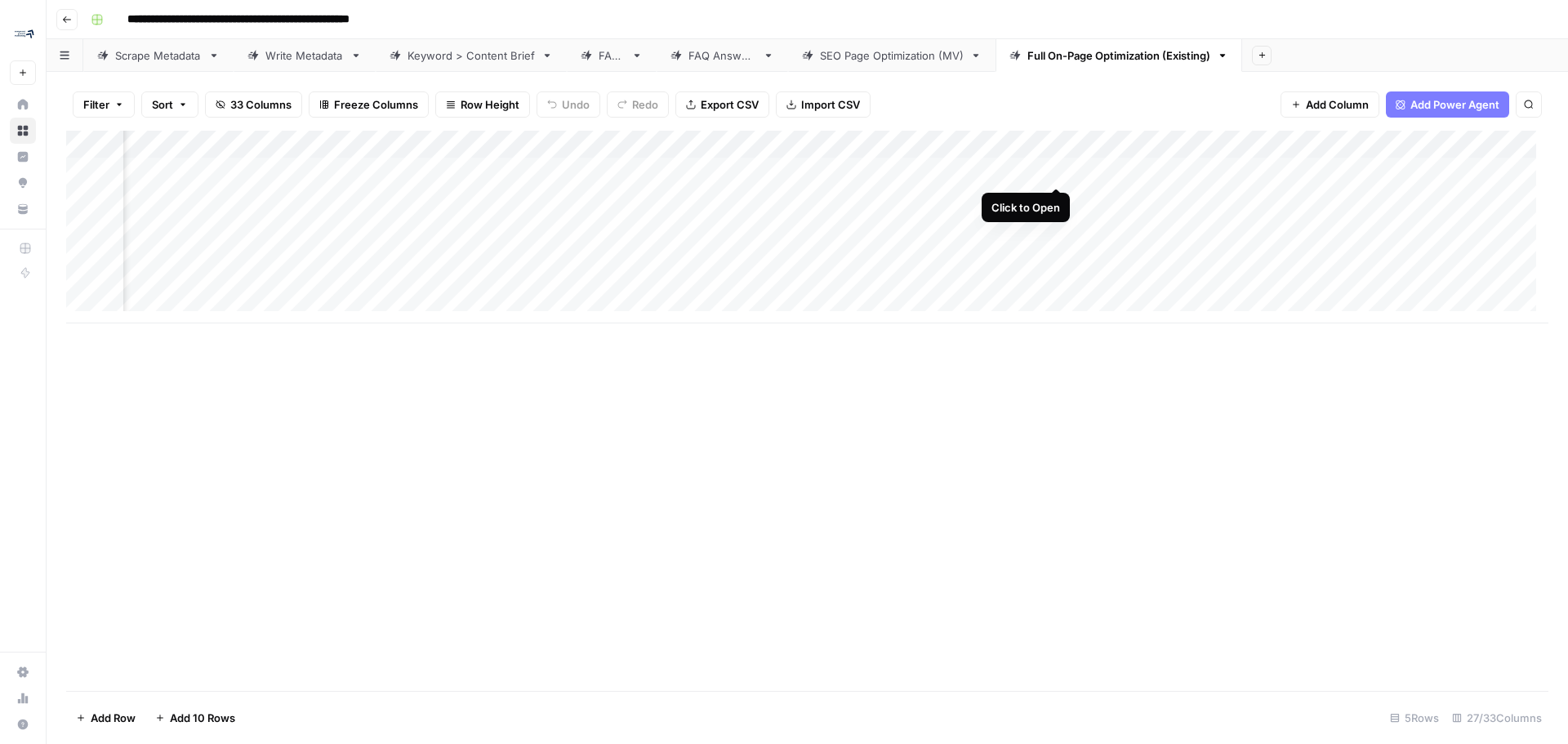
click at [1055, 171] on div "Add Column" at bounding box center [807, 226] width 1482 height 193
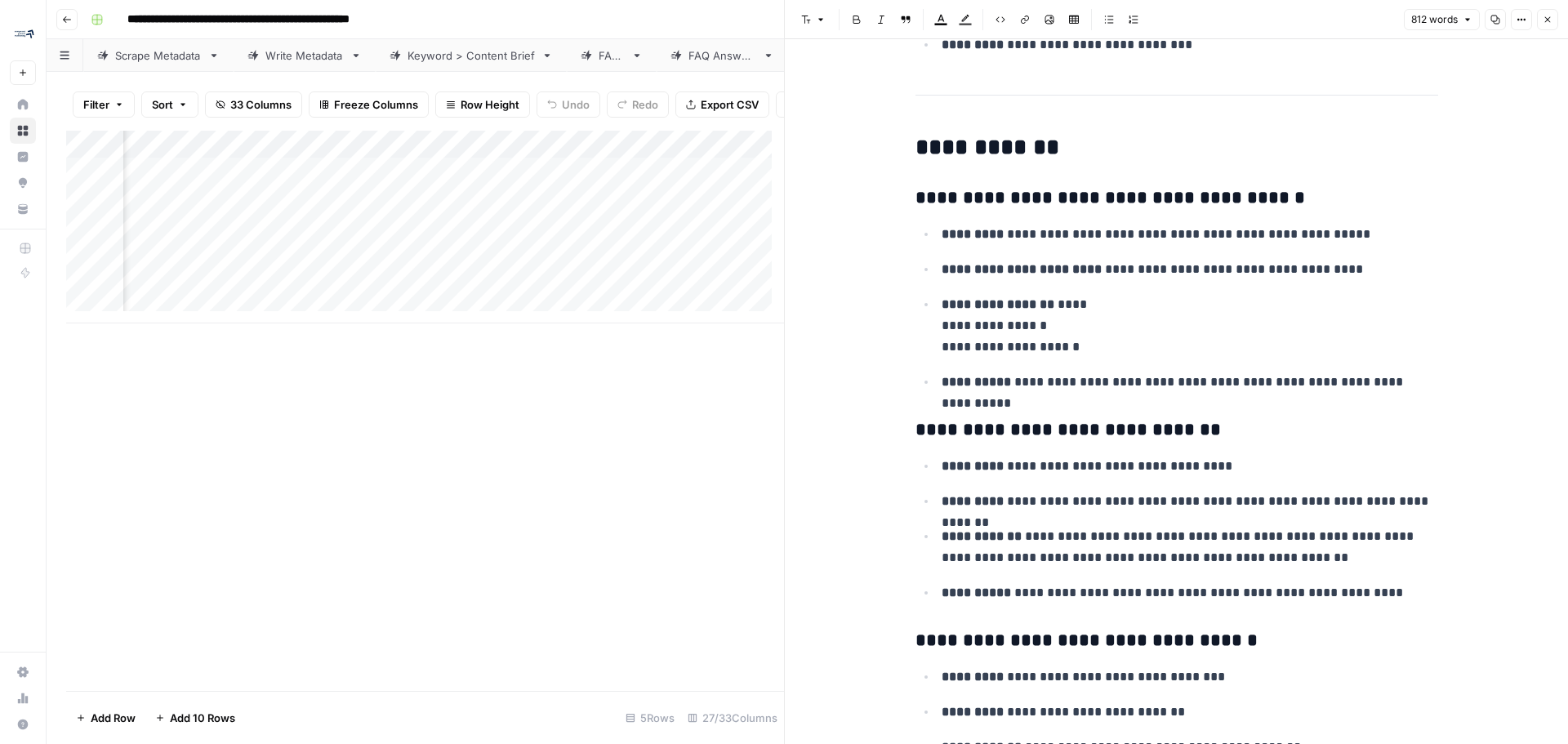
scroll to position [2777, 0]
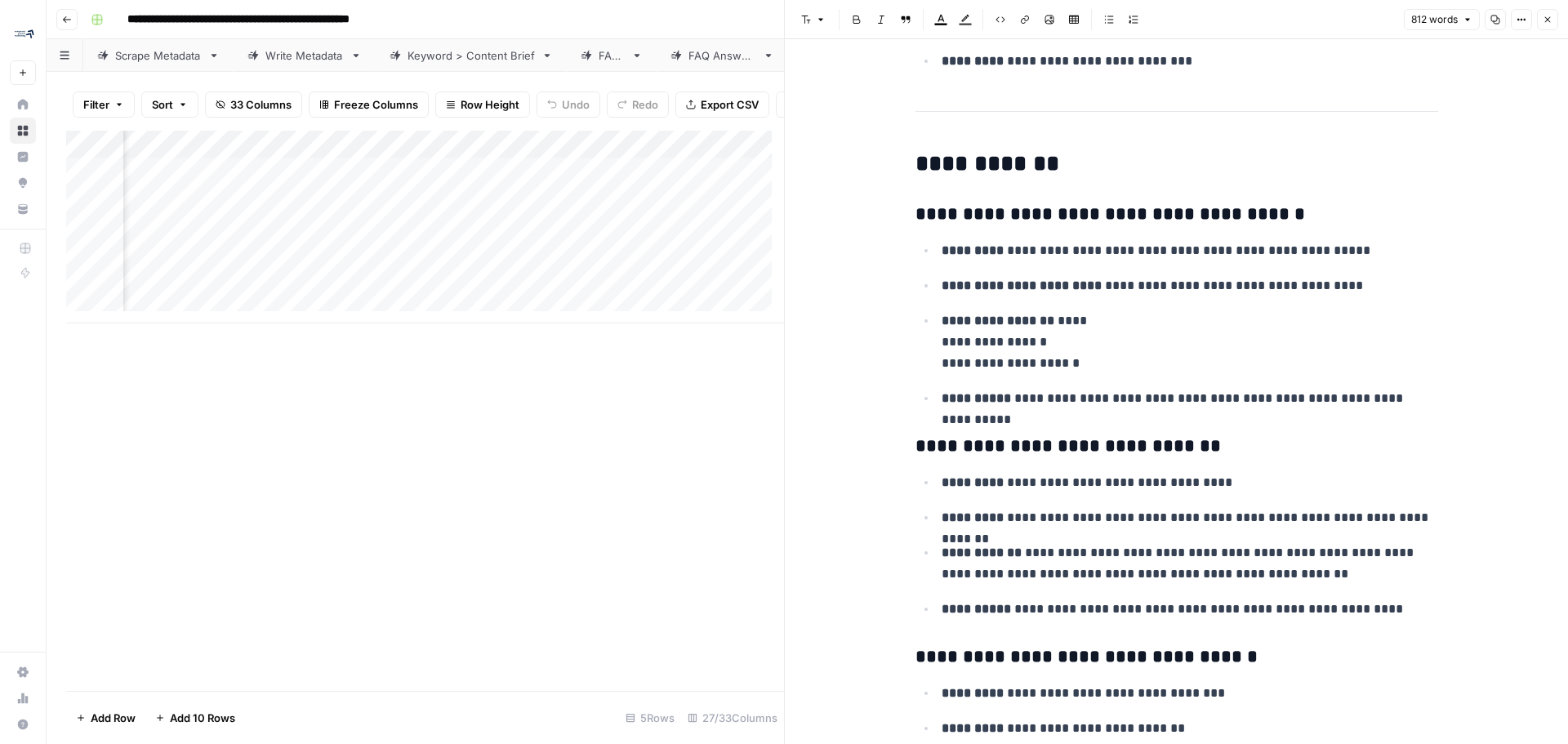
click at [1548, 19] on icon "button" at bounding box center [1547, 20] width 6 height 6
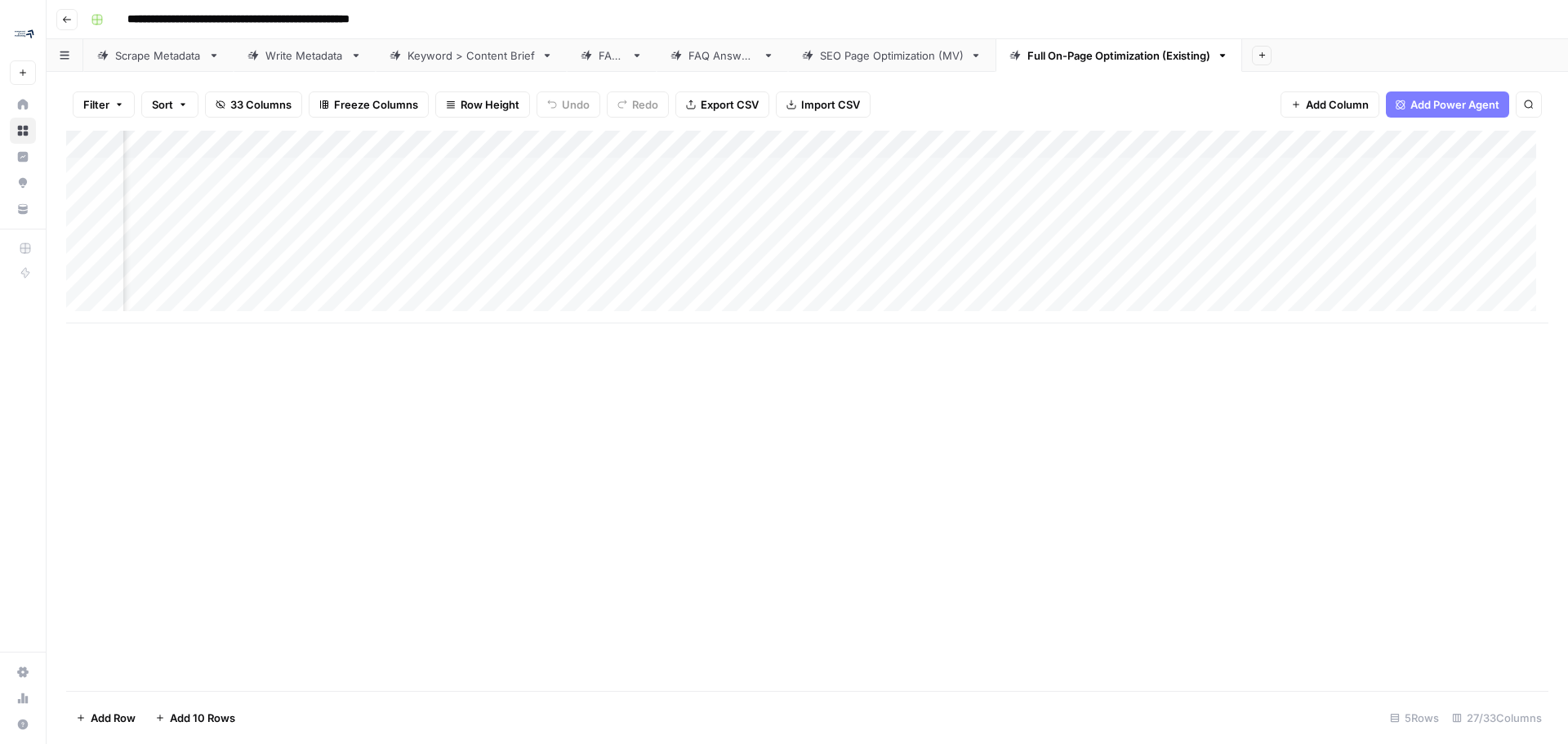
scroll to position [0, 1780]
click at [791, 168] on div "Add Column" at bounding box center [807, 226] width 1482 height 193
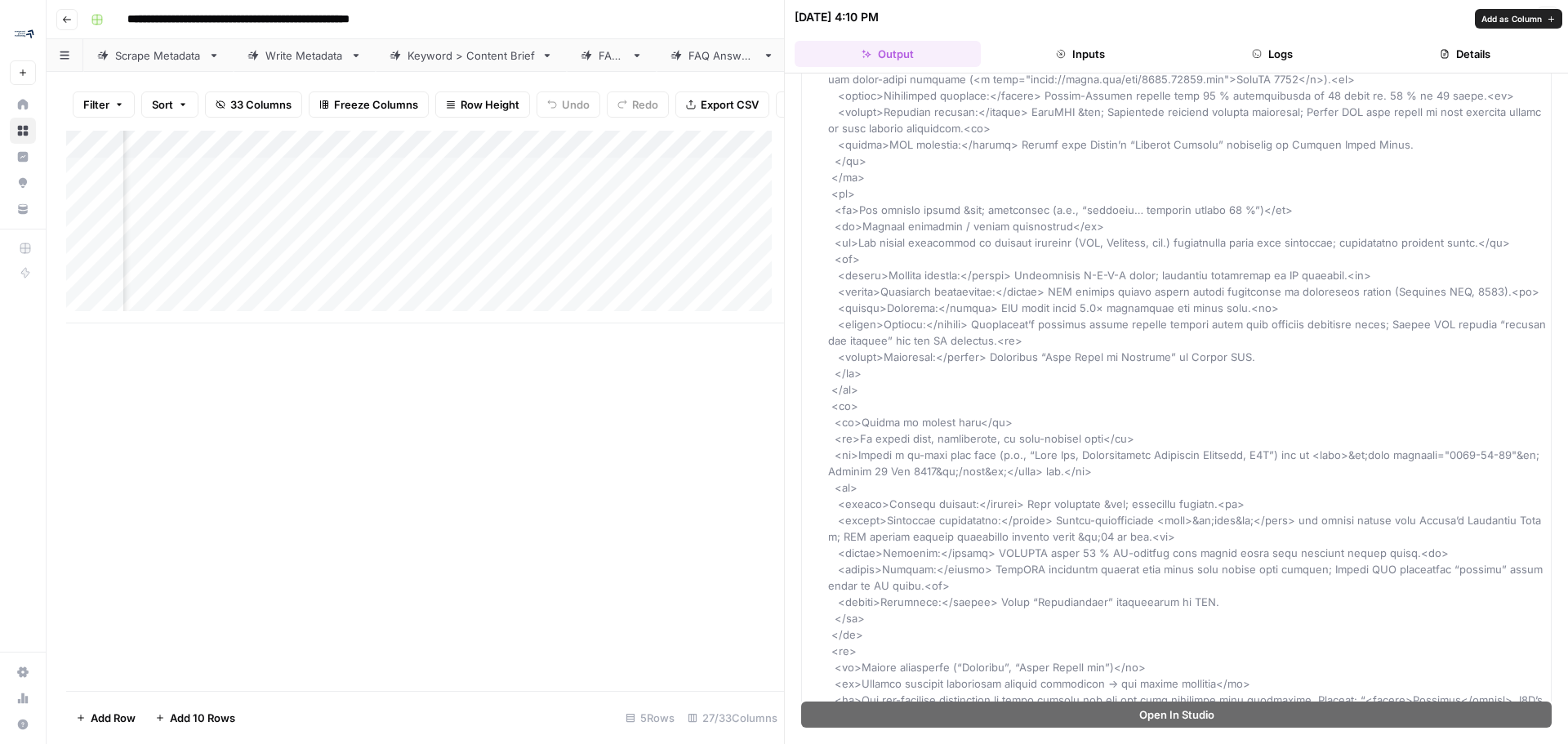
scroll to position [1226, 0]
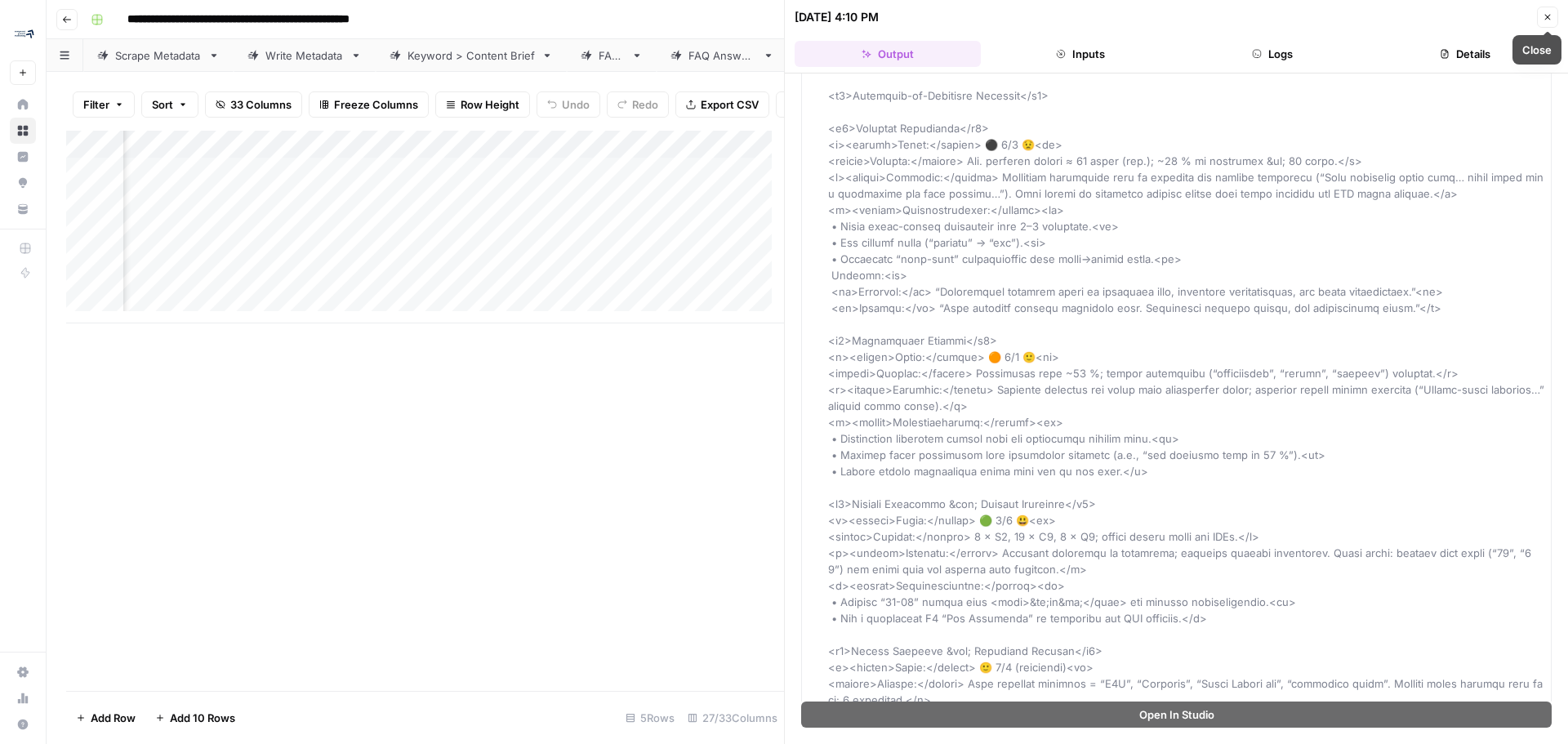
click at [1546, 16] on icon "button" at bounding box center [1547, 17] width 6 height 6
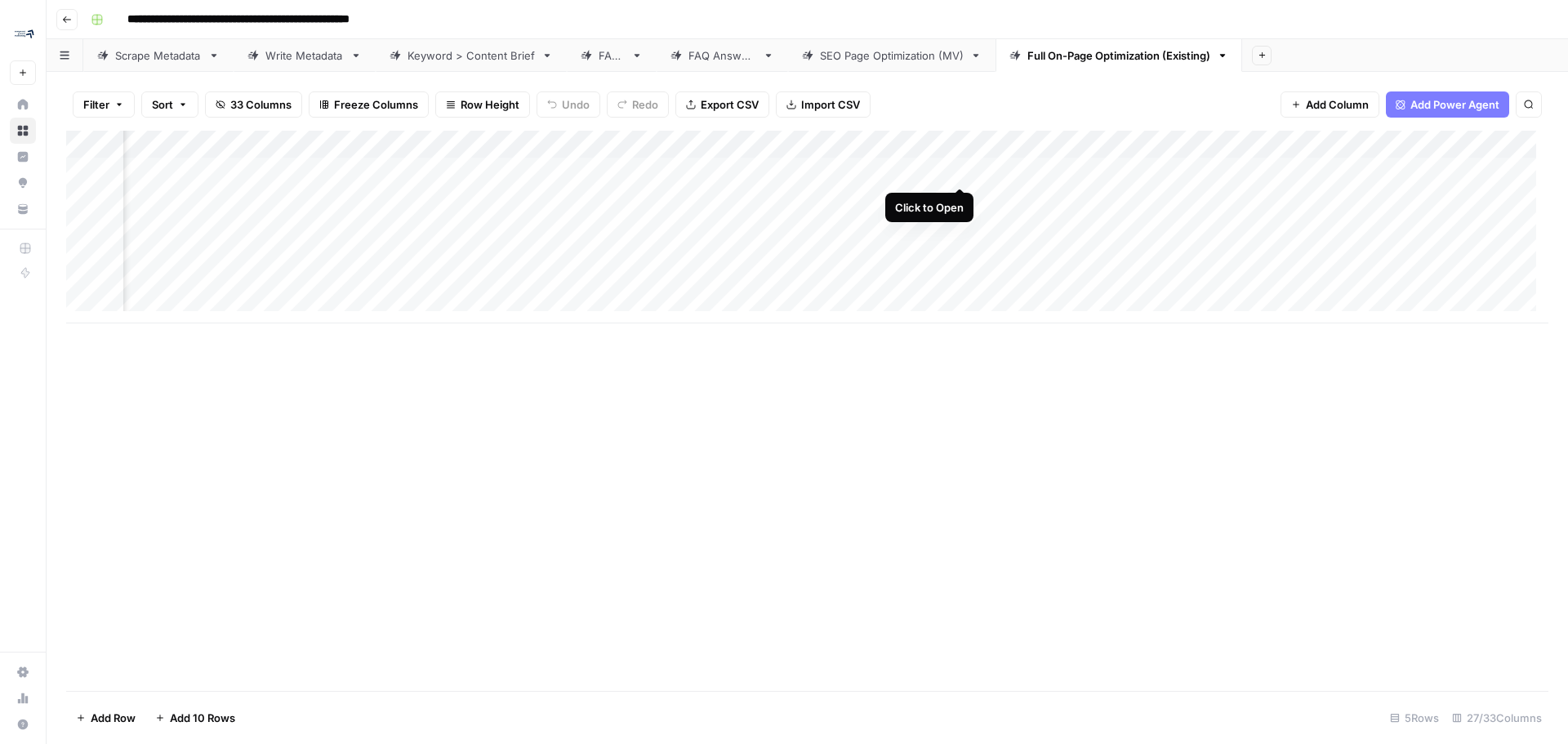
click at [959, 167] on div "Add Column" at bounding box center [807, 226] width 1482 height 193
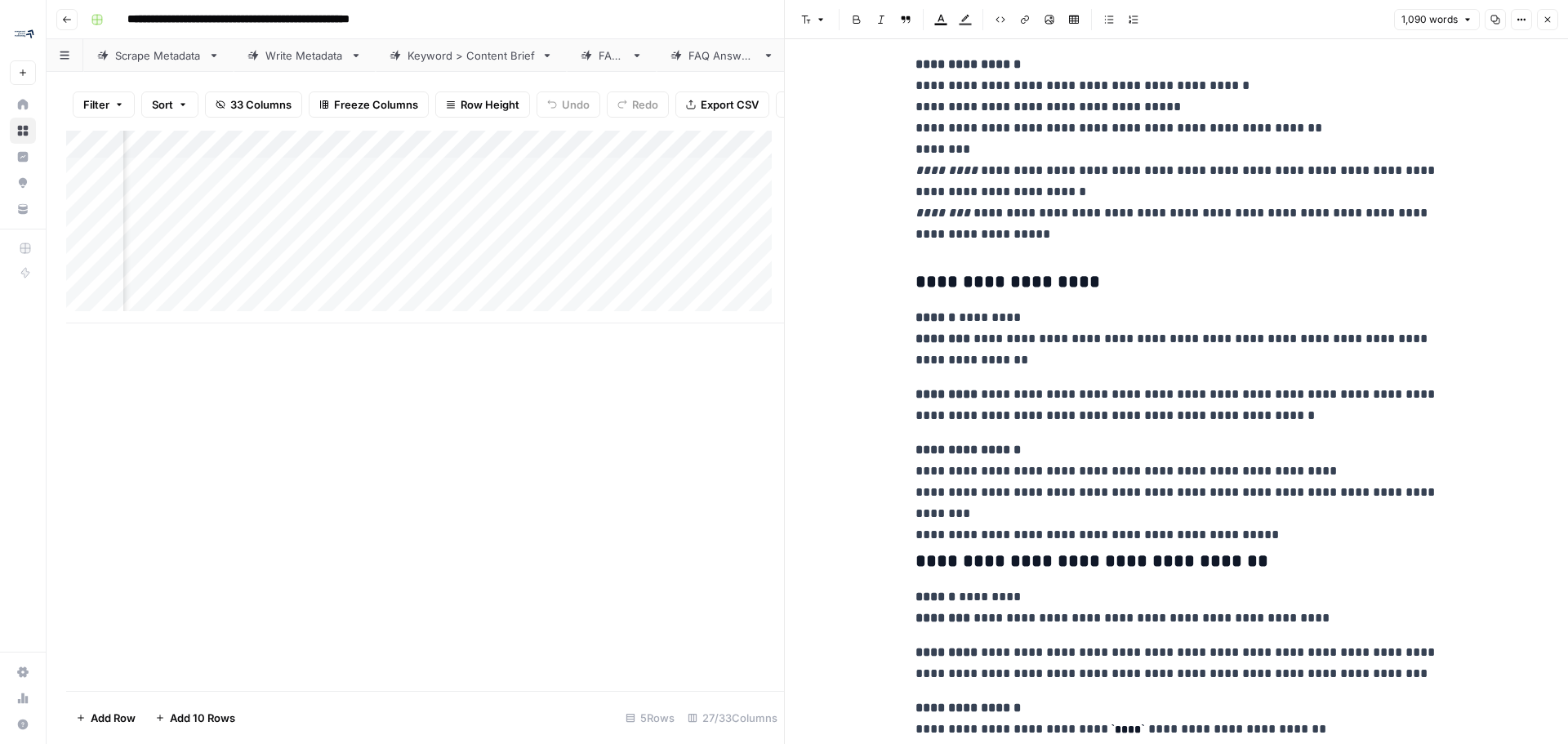
scroll to position [2695, 0]
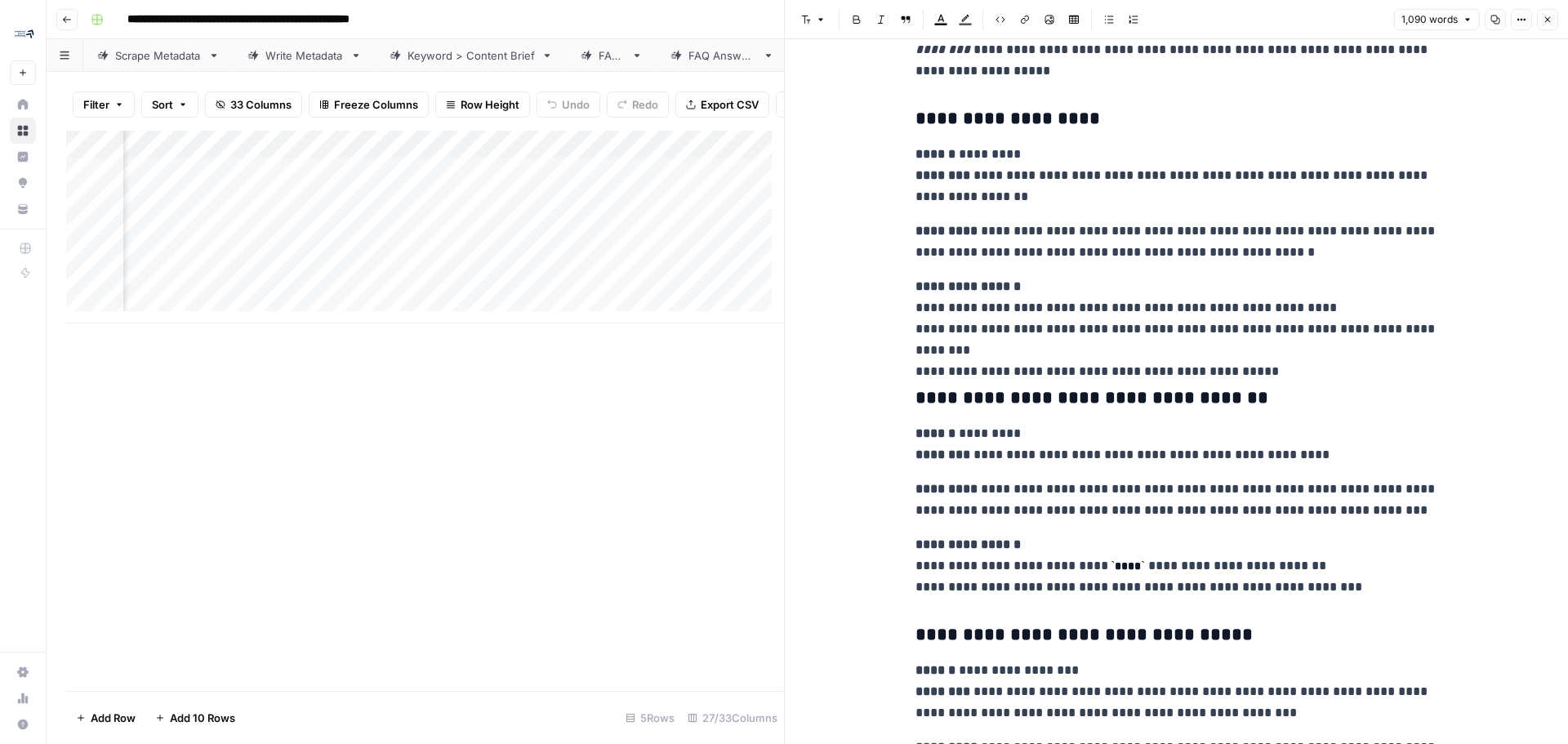
click at [1552, 19] on button "Close" at bounding box center [1547, 20] width 21 height 21
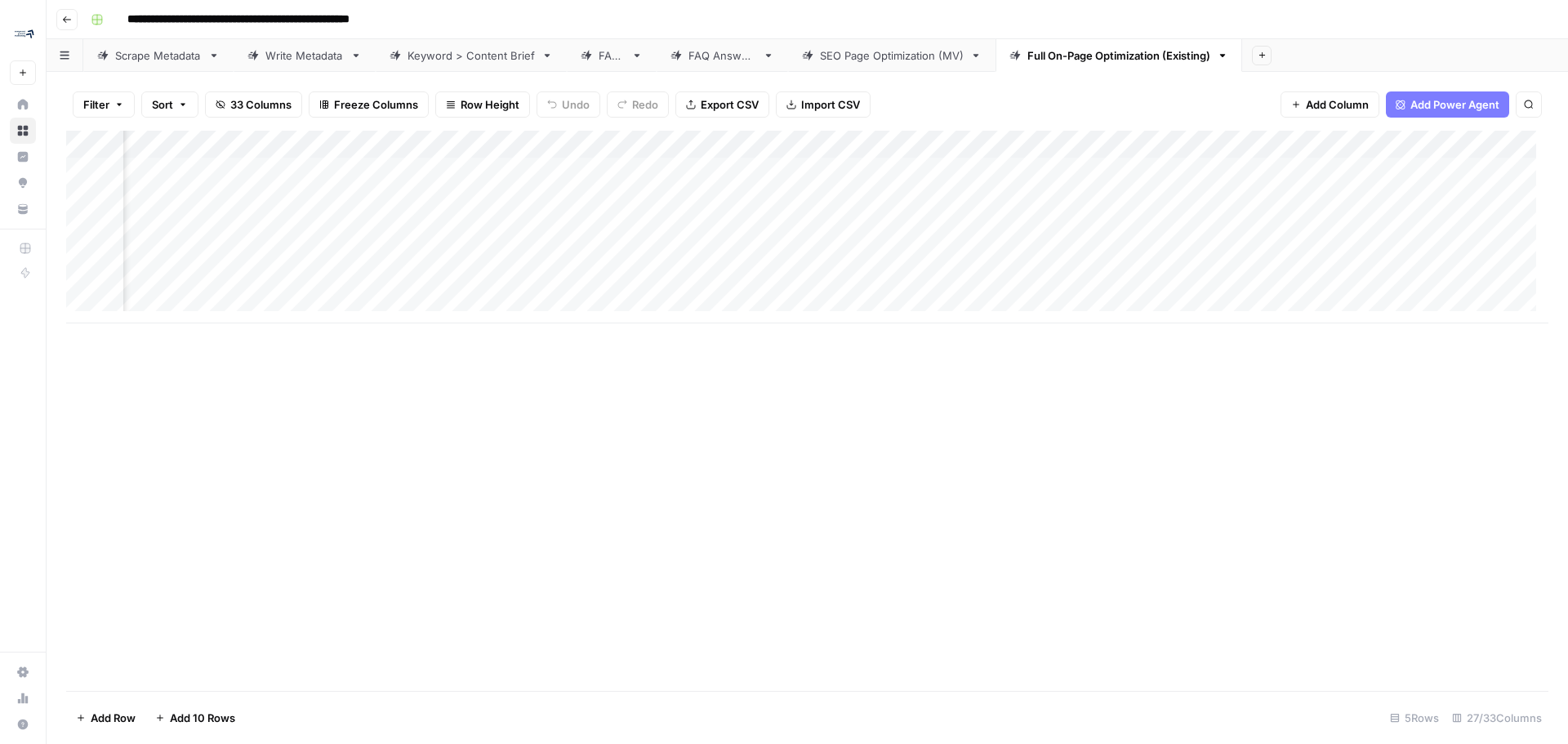
scroll to position [0, 3516]
click at [1187, 167] on div "Add Column" at bounding box center [807, 226] width 1482 height 193
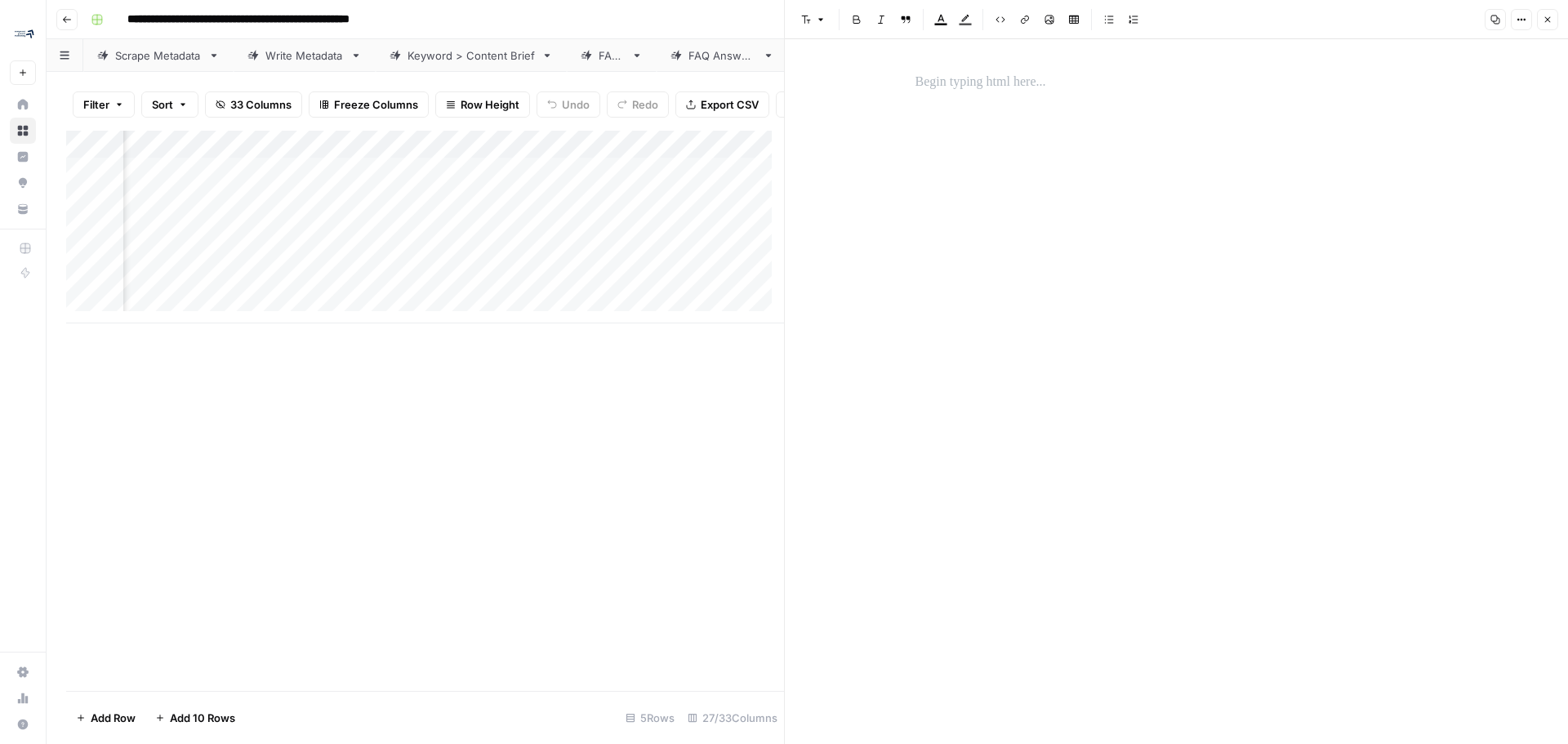
click at [1546, 14] on button "Close" at bounding box center [1547, 20] width 21 height 21
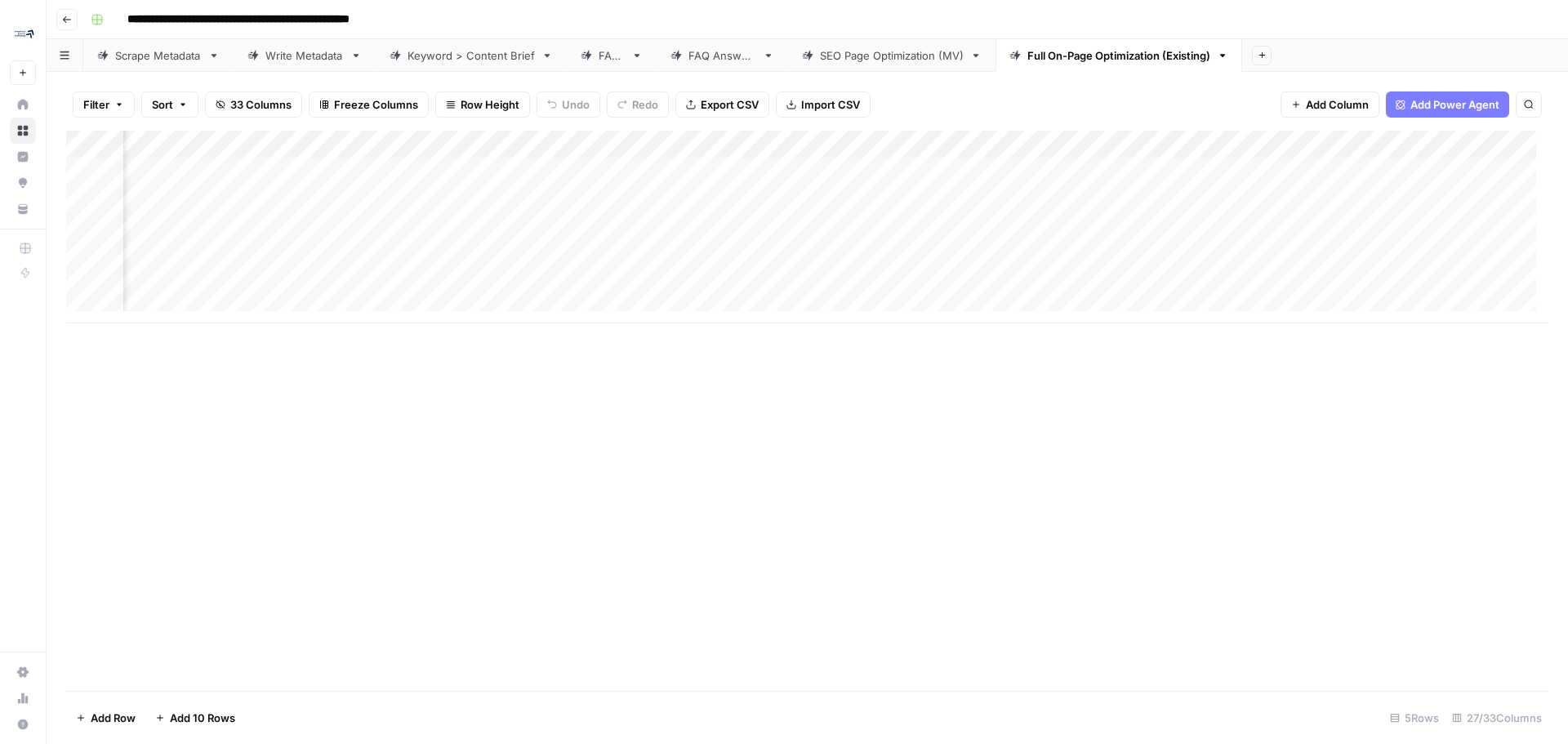
click at [145, 62] on div "Scrape Metadata" at bounding box center [158, 56] width 87 height 16
click at [1074, 68] on link "Full On-Page Optimization (Existing)" at bounding box center [1119, 56] width 247 height 33
click at [1355, 148] on div "Add Column" at bounding box center [807, 226] width 1482 height 193
click at [1319, 300] on span "Remove Column" at bounding box center [1322, 304] width 143 height 16
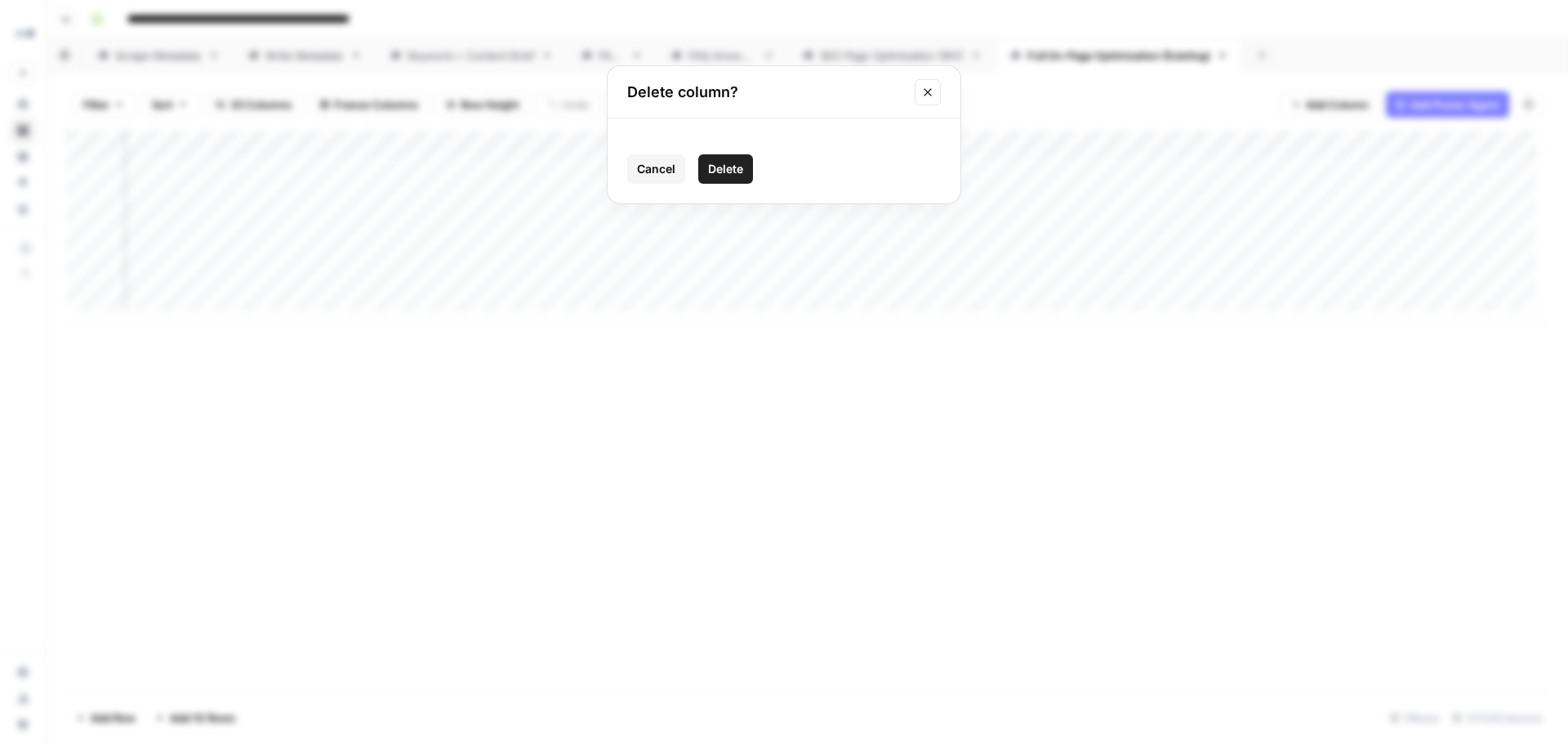
click at [708, 179] on button "Delete" at bounding box center [725, 169] width 55 height 30
click at [1209, 146] on div "Add Column" at bounding box center [807, 226] width 1482 height 193
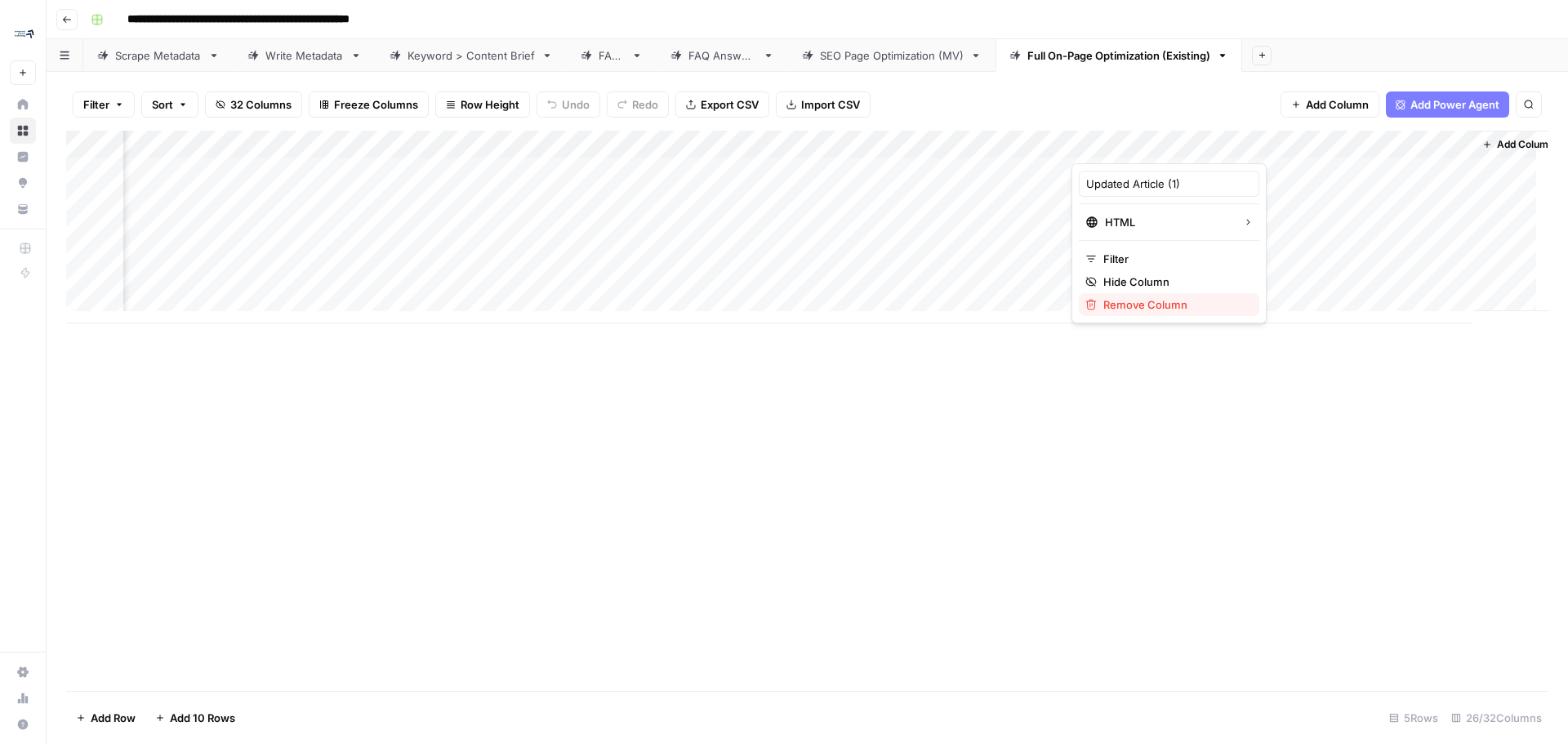
click at [1178, 308] on span "Remove Column" at bounding box center [1174, 304] width 143 height 16
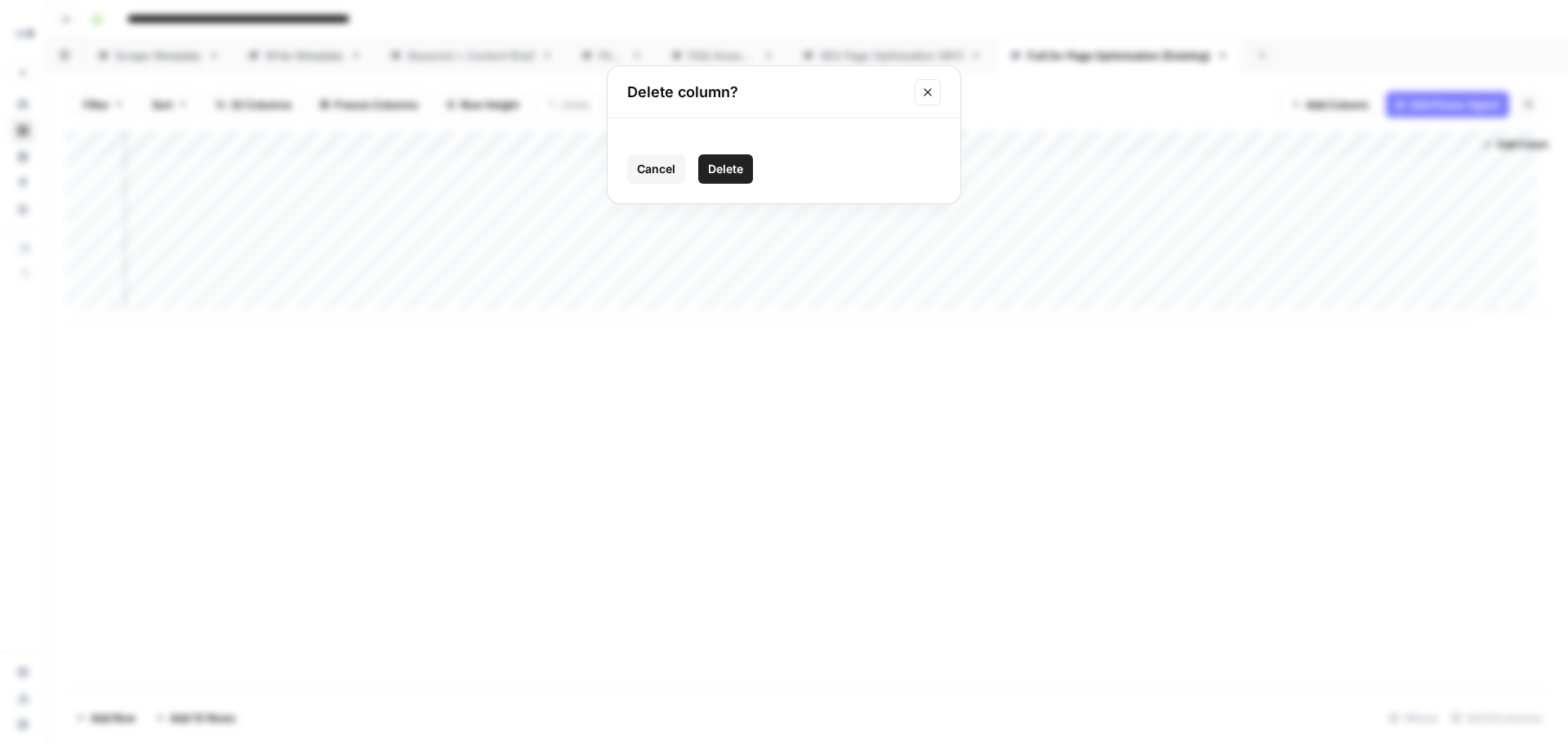
click at [748, 158] on button "Delete" at bounding box center [725, 169] width 55 height 30
click at [1154, 144] on div "Add Column" at bounding box center [807, 226] width 1482 height 193
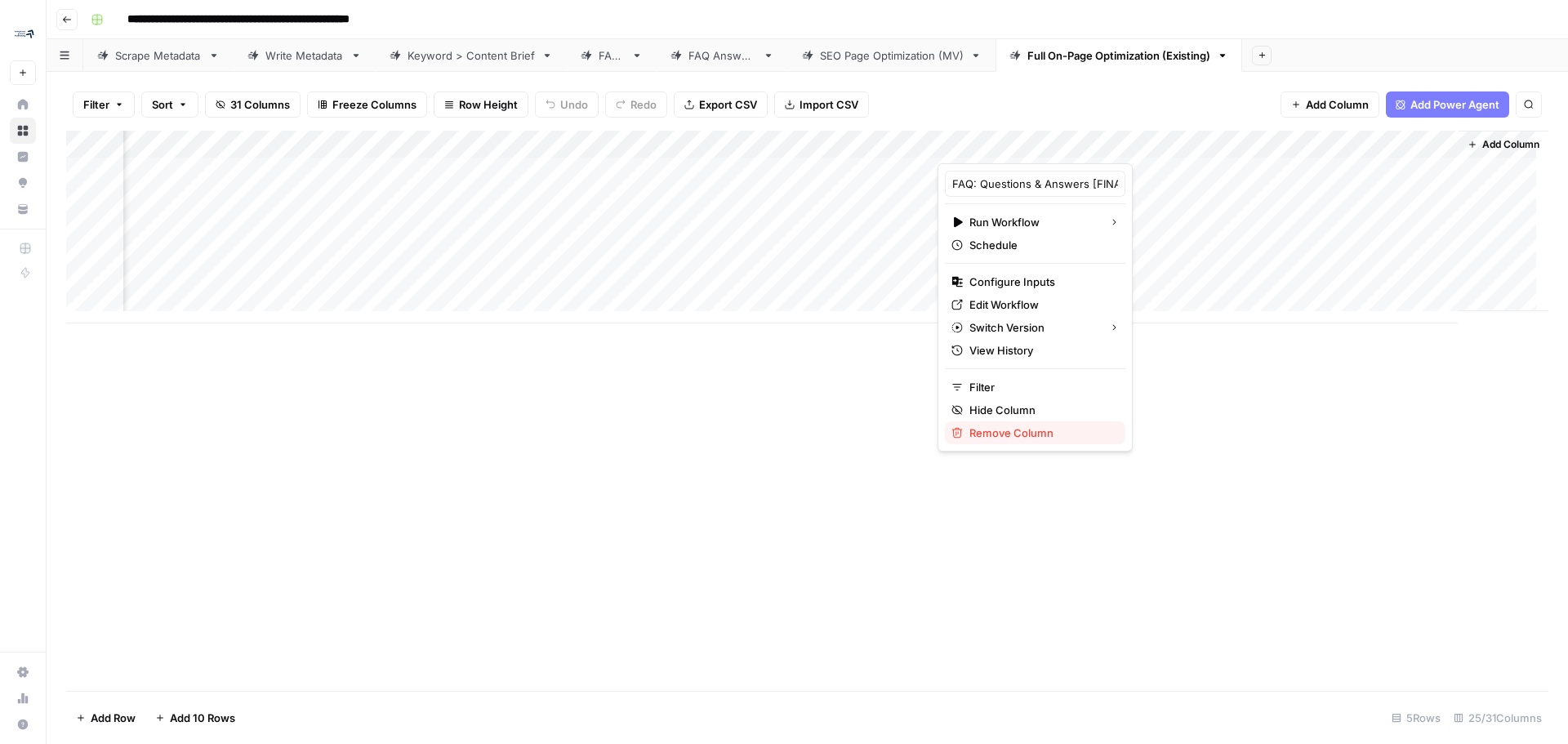
click at [1001, 436] on span "Remove Column" at bounding box center [1041, 433] width 143 height 16
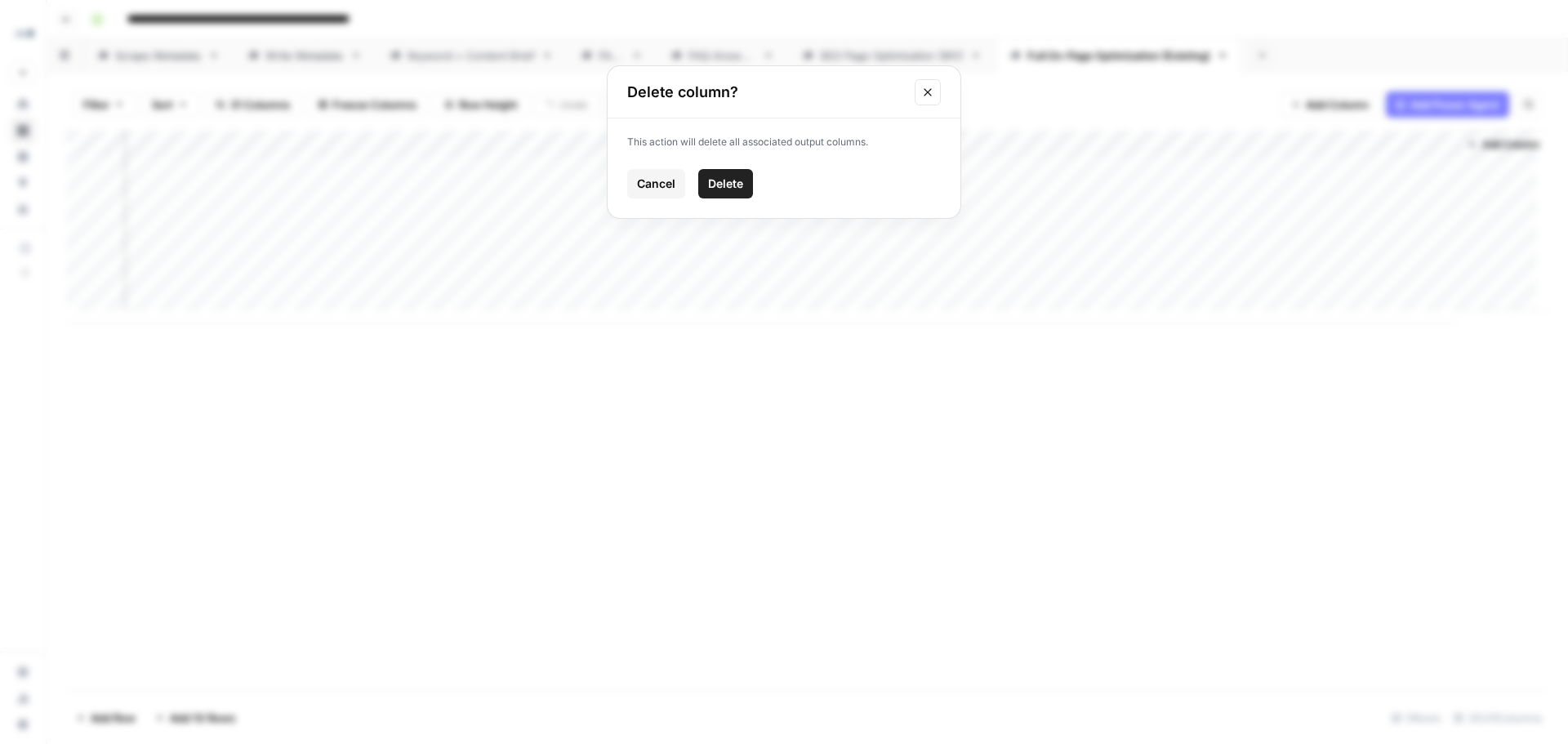
click at [712, 171] on button "Delete" at bounding box center [725, 184] width 55 height 30
